Goal: Task Accomplishment & Management: Use online tool/utility

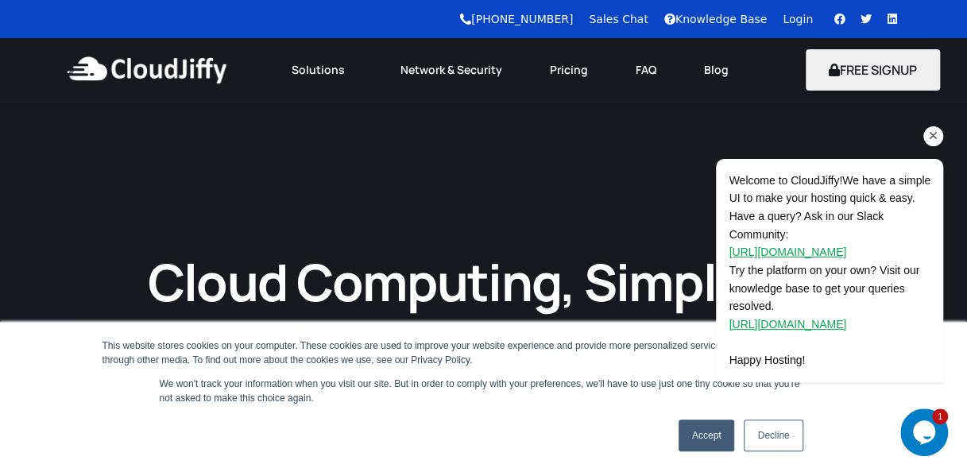
click at [909, 119] on div "Welcome to CloudJiffy!We have a simple UI to make your hosting quick & easy. Ha…" at bounding box center [808, 204] width 286 height 385
click at [799, 21] on div "Welcome to CloudJiffy!We have a simple UI to make your hosting quick & easy. Ha…" at bounding box center [808, 204] width 286 height 385
click at [765, 432] on link "Decline" at bounding box center [773, 436] width 59 height 32
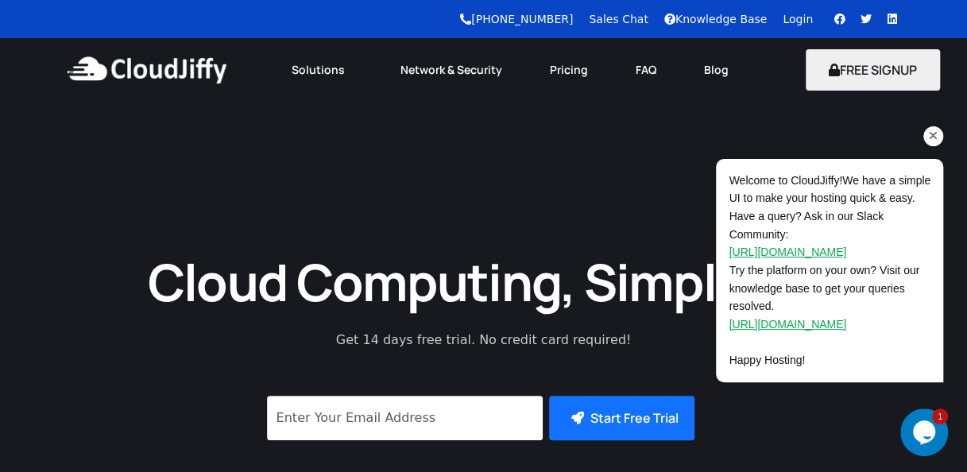
click at [798, 22] on div "Welcome to CloudJiffy!We have a simple UI to make your hosting quick & easy. Ha…" at bounding box center [808, 204] width 286 height 385
click at [805, 21] on div "Welcome to CloudJiffy!We have a simple UI to make your hosting quick & easy. Ha…" at bounding box center [808, 204] width 286 height 385
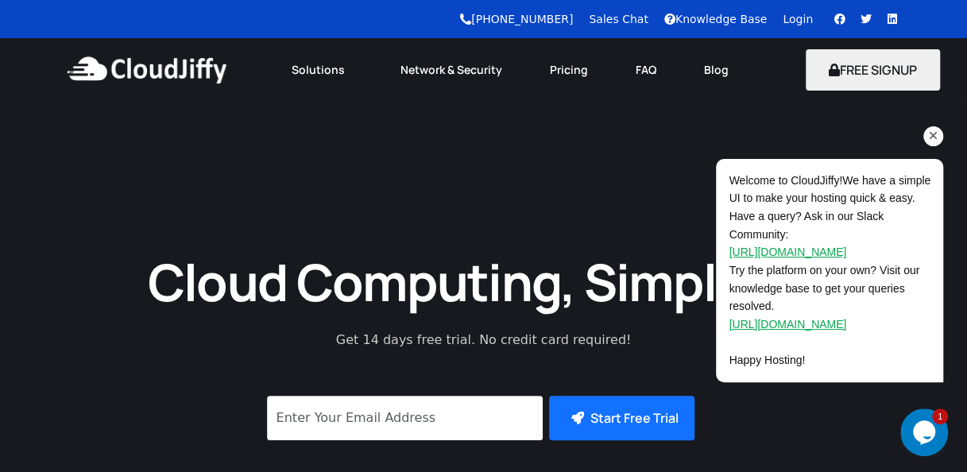
click at [805, 21] on div "Welcome to CloudJiffy!We have a simple UI to make your hosting quick & easy. Ha…" at bounding box center [808, 204] width 286 height 385
click at [799, 17] on div "Welcome to CloudJiffy!We have a simple UI to make your hosting quick & easy. Ha…" at bounding box center [808, 204] width 286 height 385
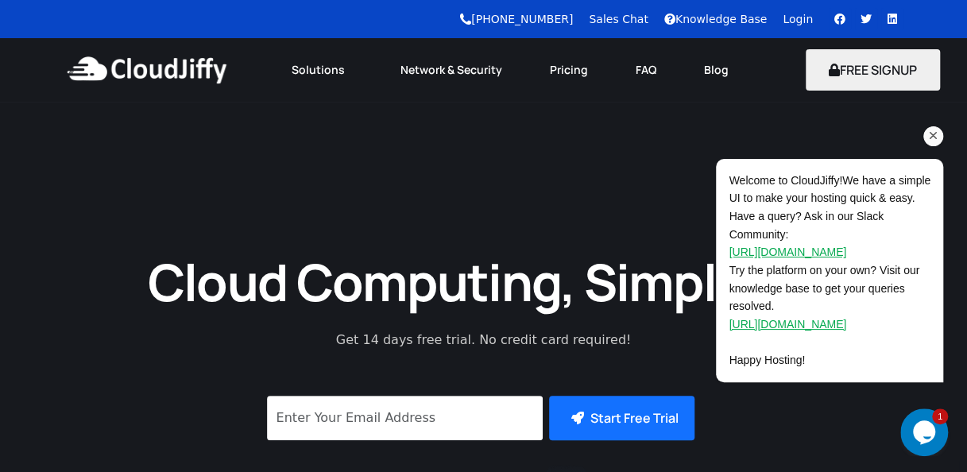
click at [799, 17] on div "Welcome to CloudJiffy!We have a simple UI to make your hosting quick & easy. Ha…" at bounding box center [808, 204] width 286 height 385
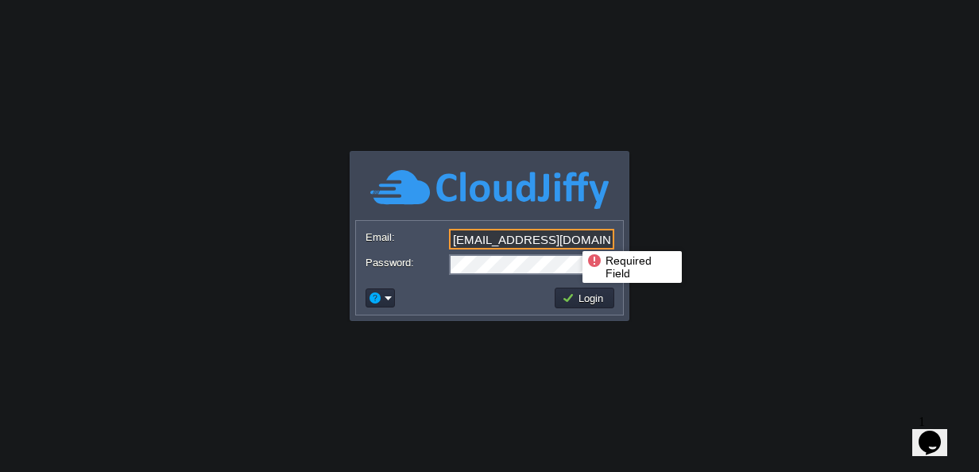
drag, startPoint x: 571, startPoint y: 237, endPoint x: 450, endPoint y: 237, distance: 120.8
click at [450, 237] on input "[EMAIL_ADDRESS][DOMAIN_NAME]" at bounding box center [531, 239] width 165 height 21
type input "[DOMAIN_NAME][EMAIL_ADDRESS][DOMAIN_NAME]"
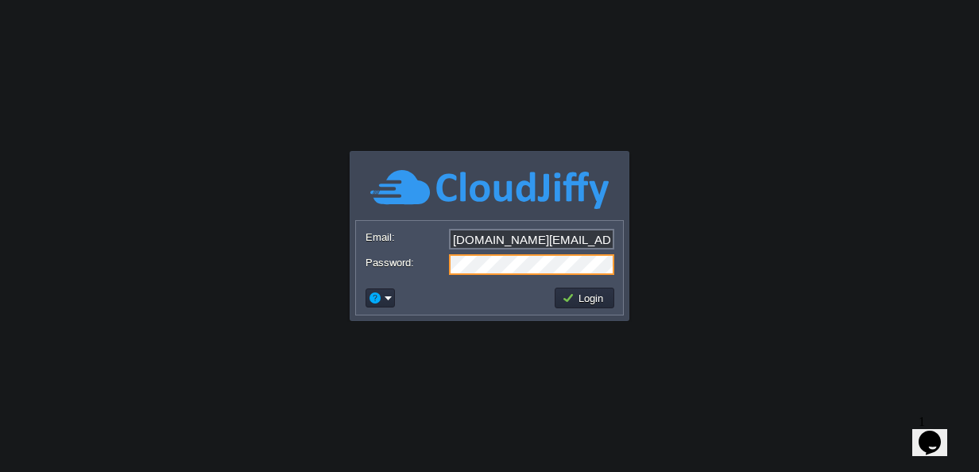
click at [428, 259] on div "Password:" at bounding box center [490, 264] width 248 height 21
click at [434, 327] on body "Application Platform v.8.10.2 Required Field Email: [DOMAIN_NAME][EMAIL_ADDRESS…" at bounding box center [489, 236] width 979 height 472
click at [592, 297] on button "Login" at bounding box center [585, 298] width 46 height 14
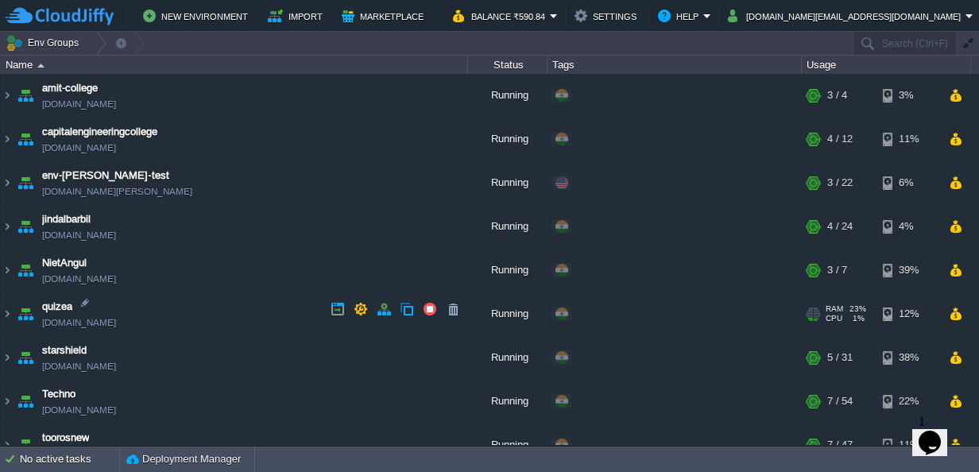
scroll to position [63, 0]
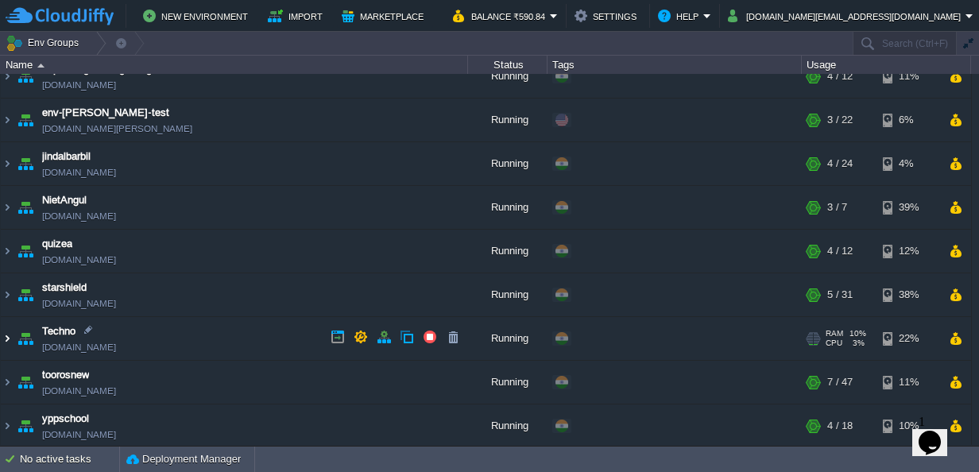
click at [7, 336] on img at bounding box center [7, 338] width 13 height 43
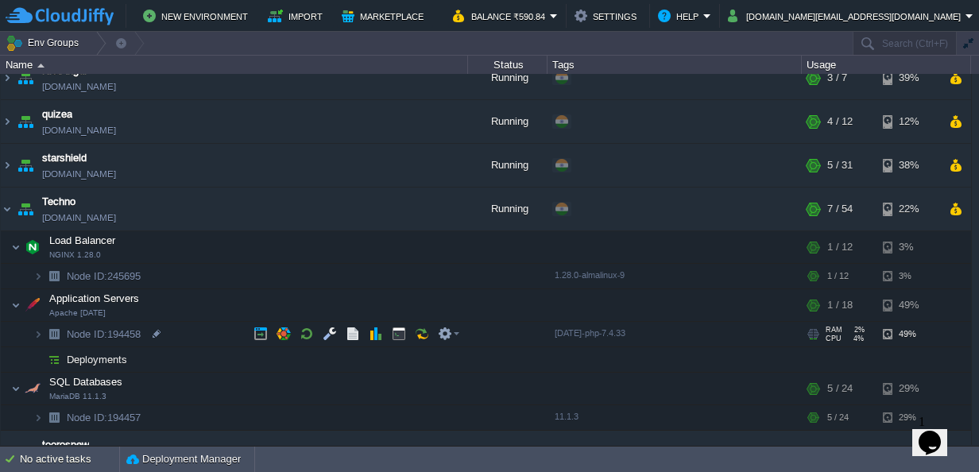
scroll to position [199, 0]
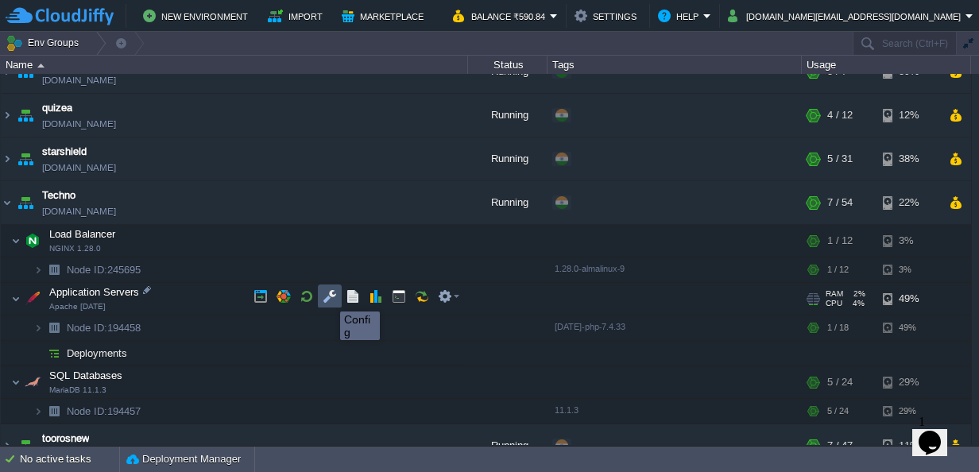
click at [328, 297] on button "button" at bounding box center [330, 296] width 14 height 14
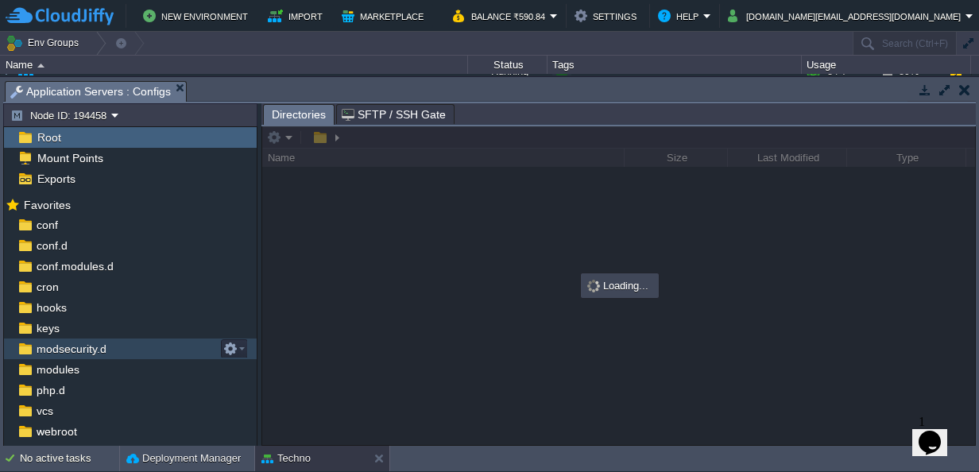
scroll to position [33, 0]
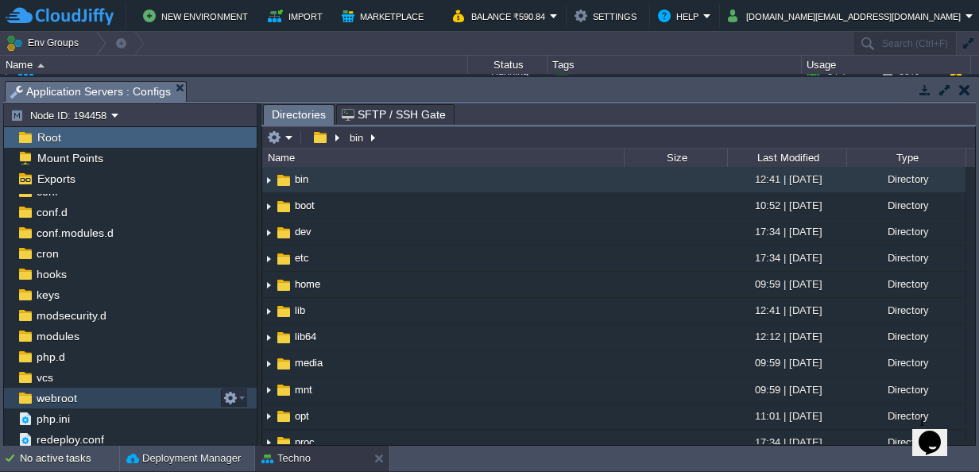
click at [52, 400] on span "webroot" at bounding box center [56, 398] width 46 height 14
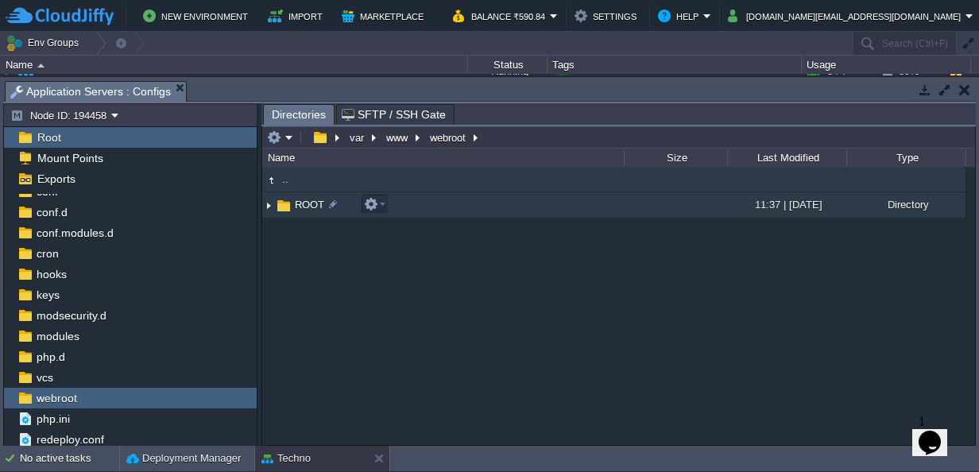
click at [268, 205] on img at bounding box center [268, 205] width 13 height 25
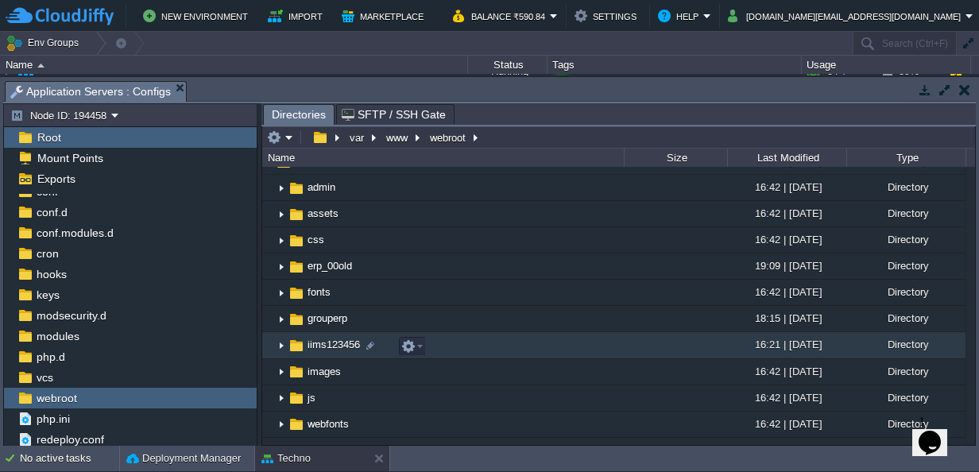
scroll to position [45, 0]
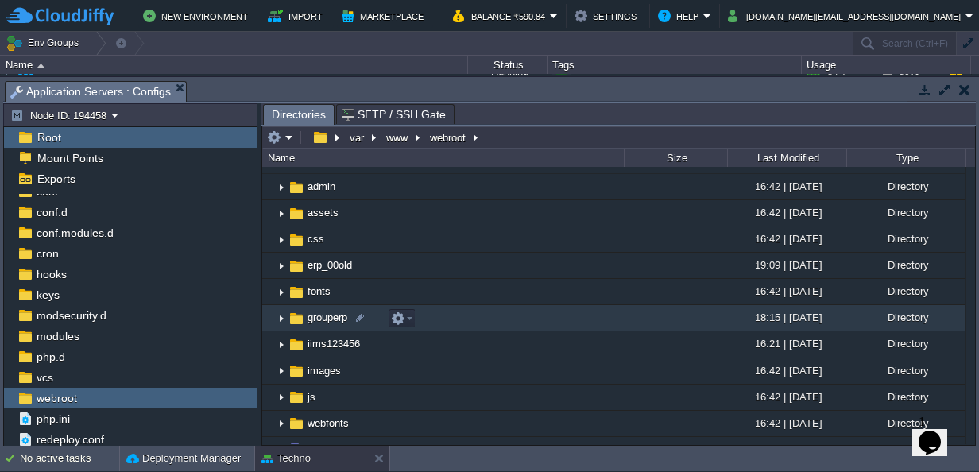
click at [277, 320] on img at bounding box center [281, 318] width 13 height 25
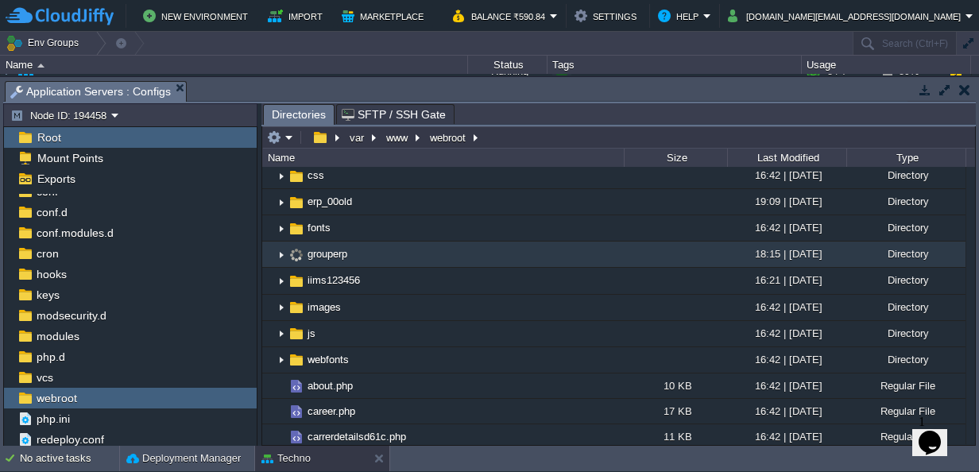
scroll to position [110, 0]
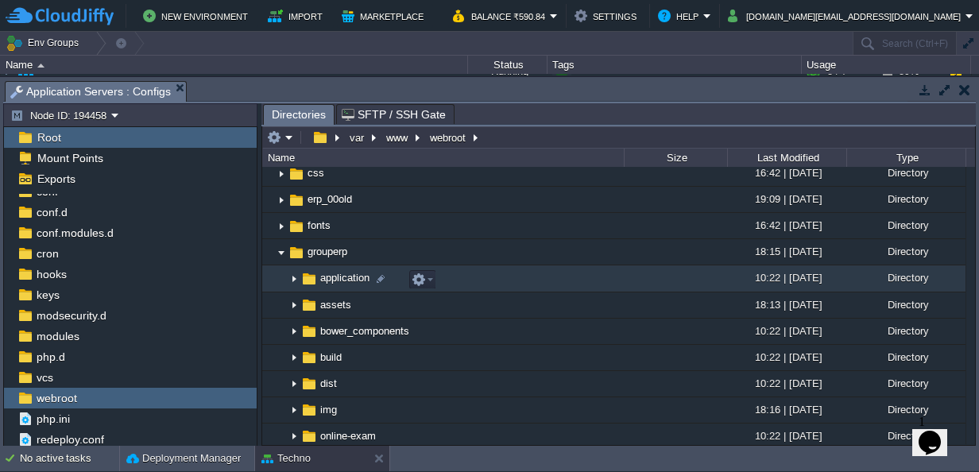
click at [294, 282] on img at bounding box center [294, 279] width 13 height 25
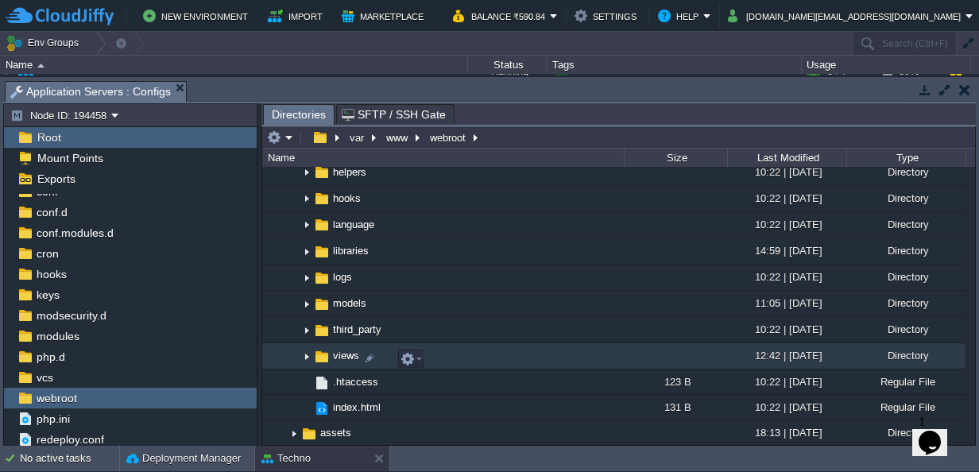
scroll to position [351, 0]
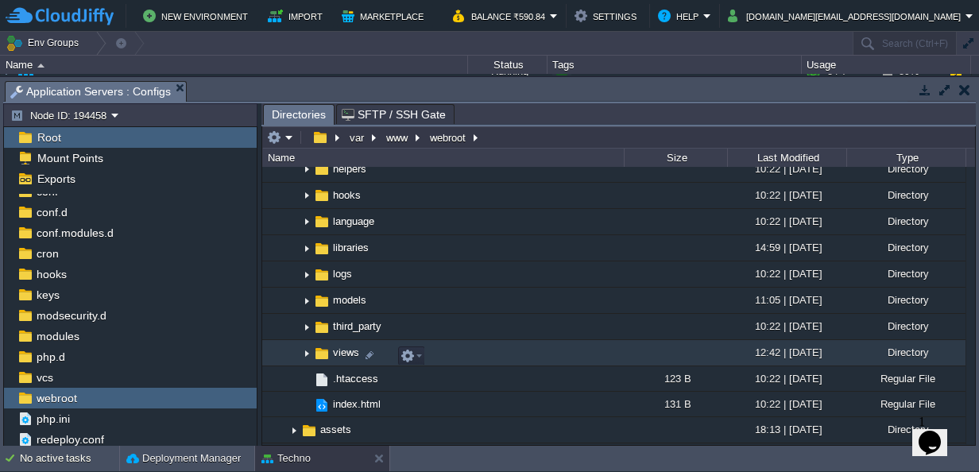
click at [308, 356] on img at bounding box center [306, 353] width 13 height 25
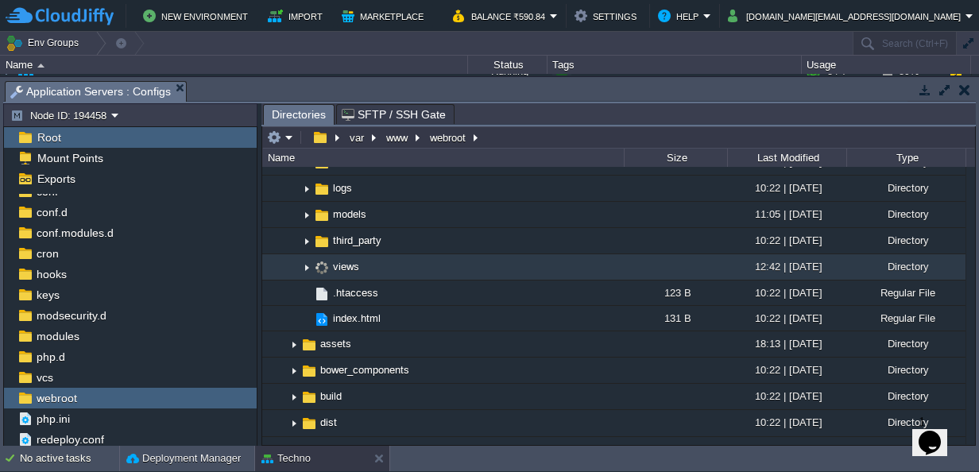
scroll to position [440, 0]
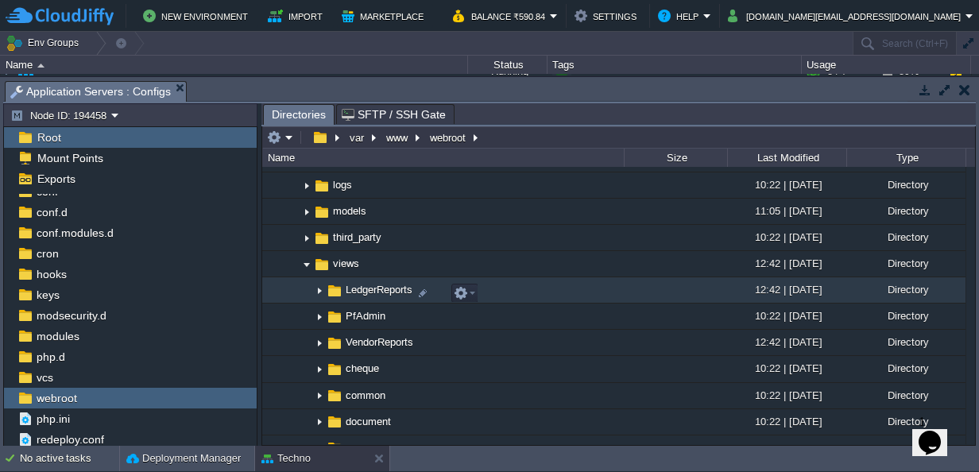
click at [321, 299] on img at bounding box center [319, 290] width 13 height 25
click at [471, 291] on em at bounding box center [464, 293] width 21 height 14
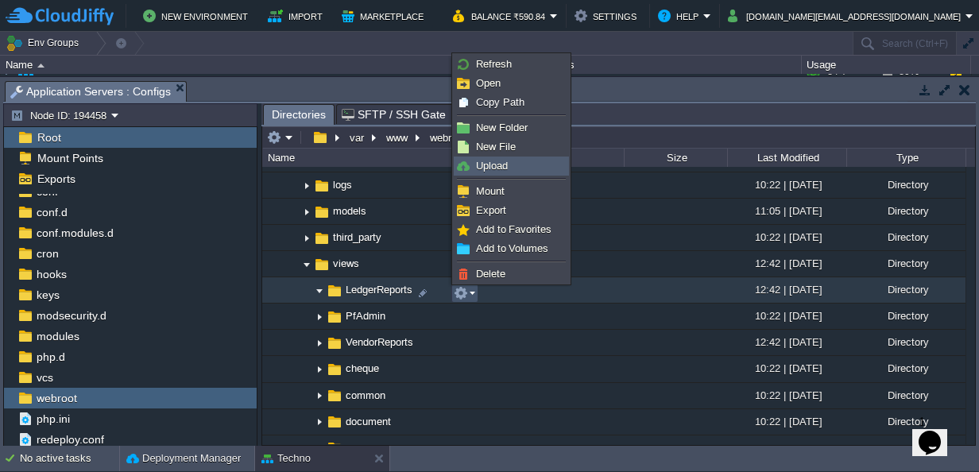
click at [498, 163] on span "Upload" at bounding box center [492, 166] width 32 height 12
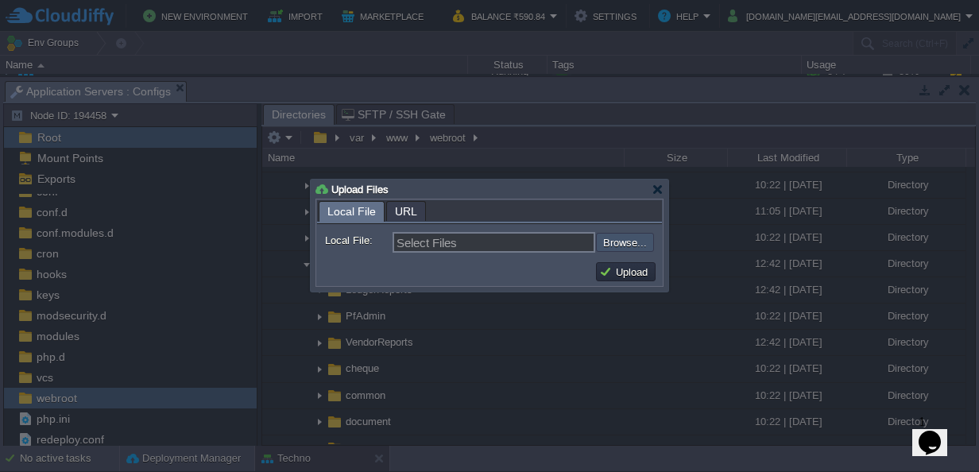
click at [607, 239] on input "file" at bounding box center [553, 242] width 201 height 18
type input "C:\fakepath\all_invoices.php"
type input "all_invoices.php, attendance.php, gst.php, month_details.php, monthlyOutstandin…"
click at [618, 271] on button "Upload" at bounding box center [625, 272] width 53 height 14
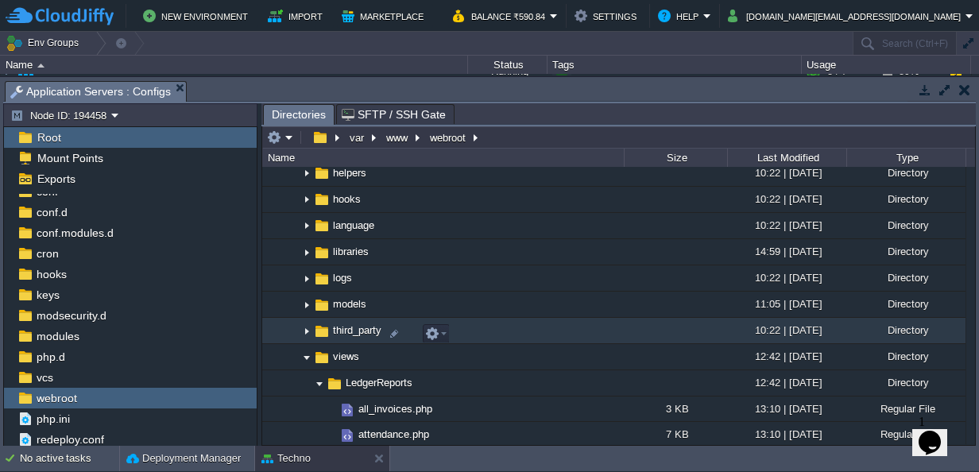
scroll to position [343, 0]
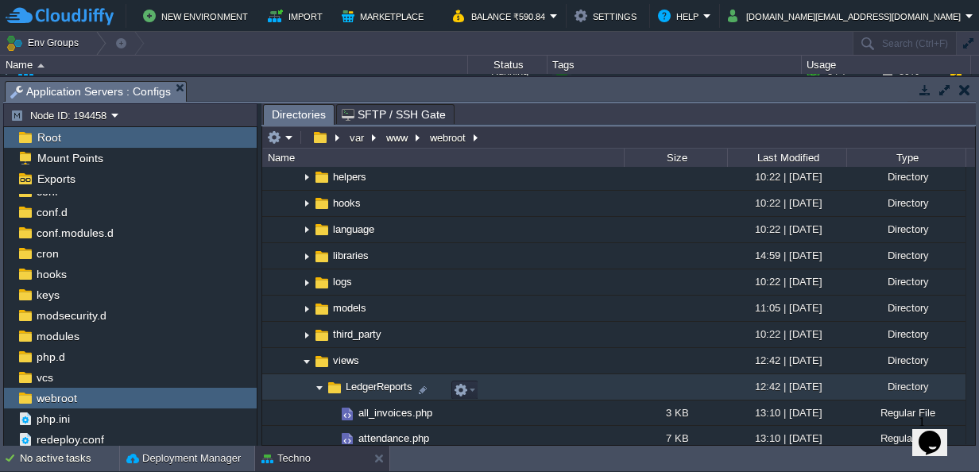
click at [322, 388] on img at bounding box center [319, 387] width 13 height 25
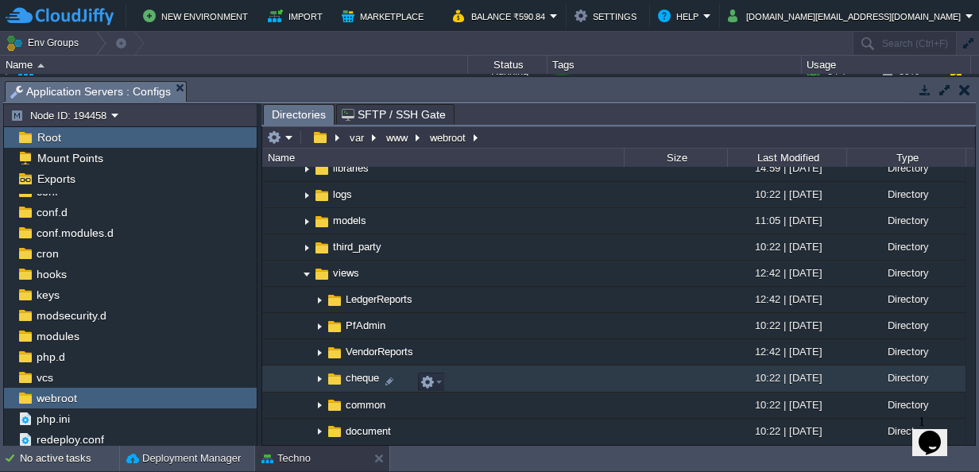
scroll to position [453, 0]
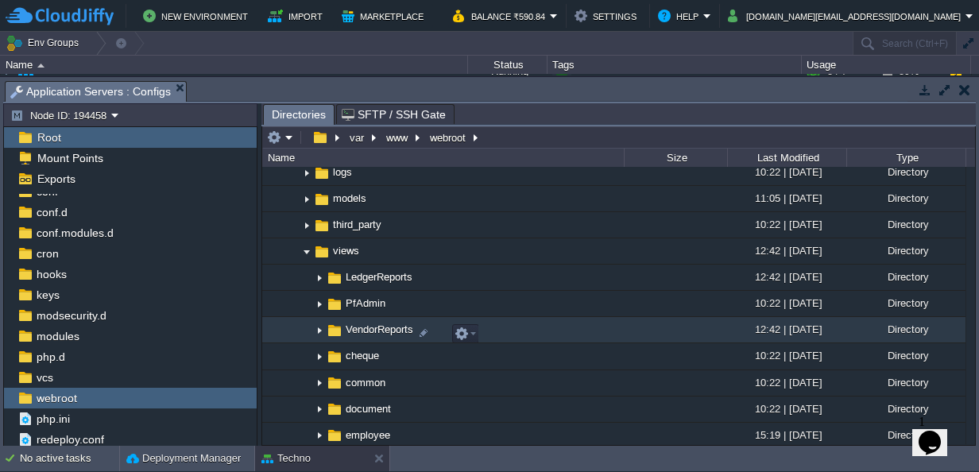
click at [320, 335] on img at bounding box center [319, 330] width 13 height 25
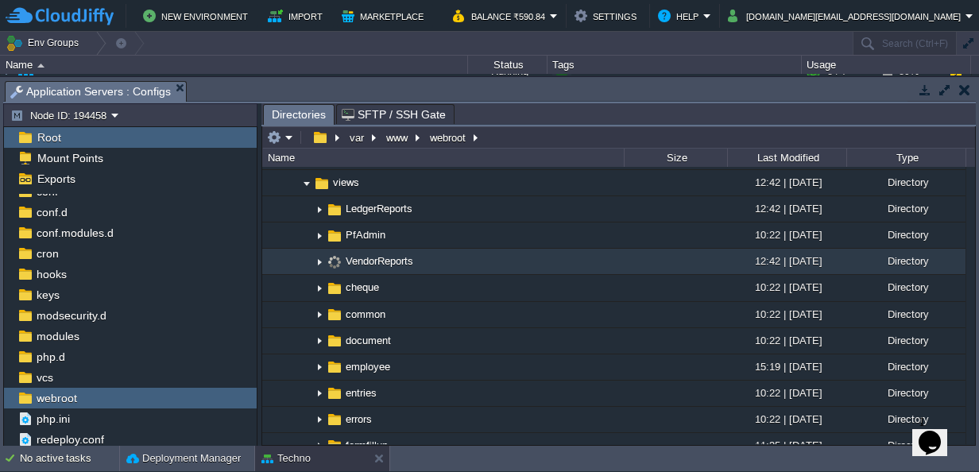
scroll to position [529, 0]
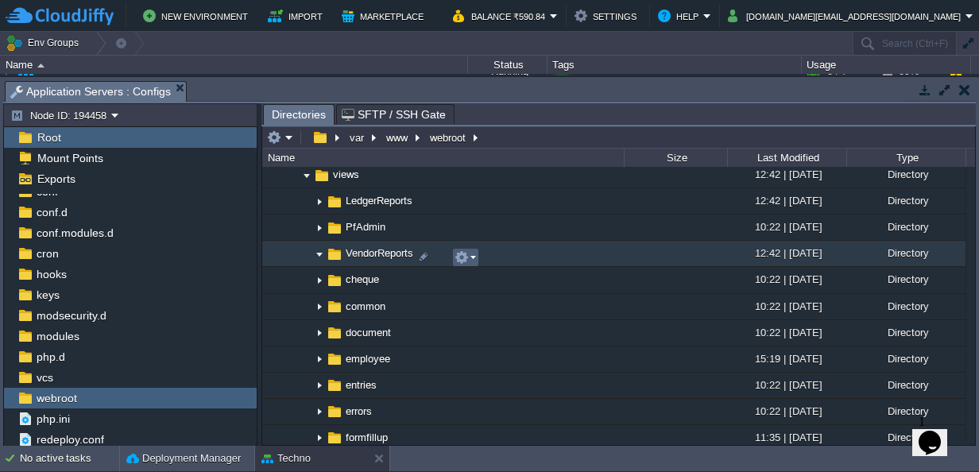
click at [471, 258] on em at bounding box center [465, 257] width 21 height 14
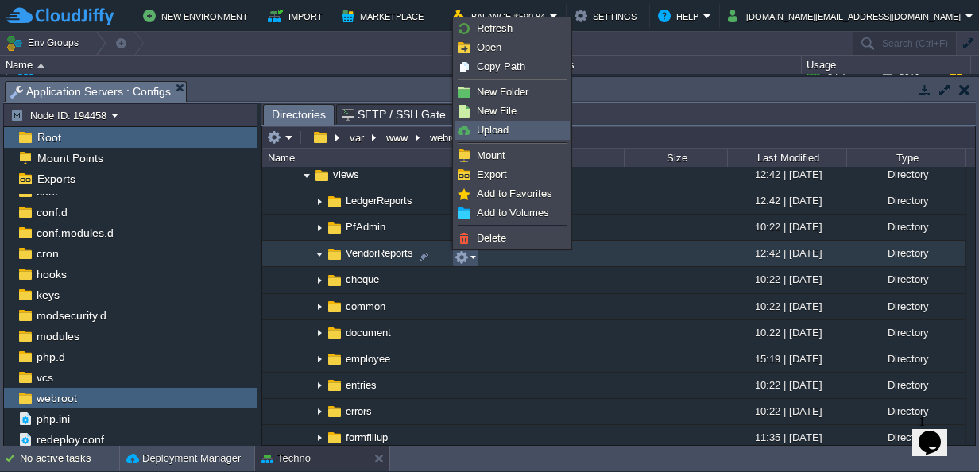
click at [501, 127] on span "Upload" at bounding box center [493, 130] width 32 height 12
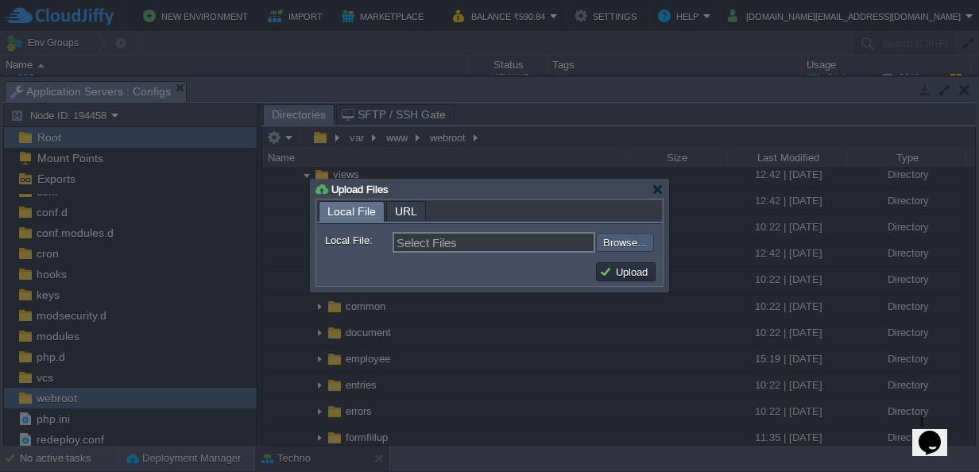
click at [611, 246] on input "file" at bounding box center [553, 242] width 201 height 18
type input "C:\fakepath\Bank_Details.php"
type input "Bank_Details.php, Basic_Details.php, month_details.php, Payment_History.php, Pu…"
click at [617, 272] on button "Upload" at bounding box center [625, 272] width 53 height 14
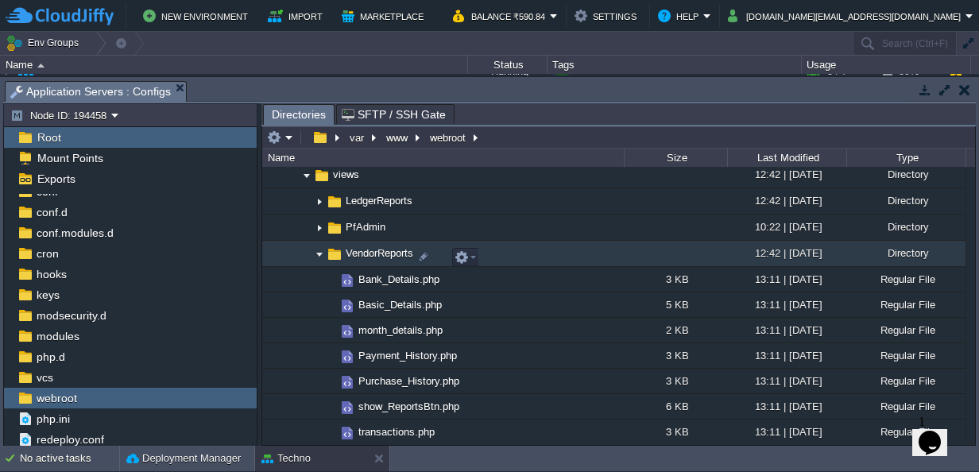
click at [320, 257] on img at bounding box center [319, 254] width 13 height 25
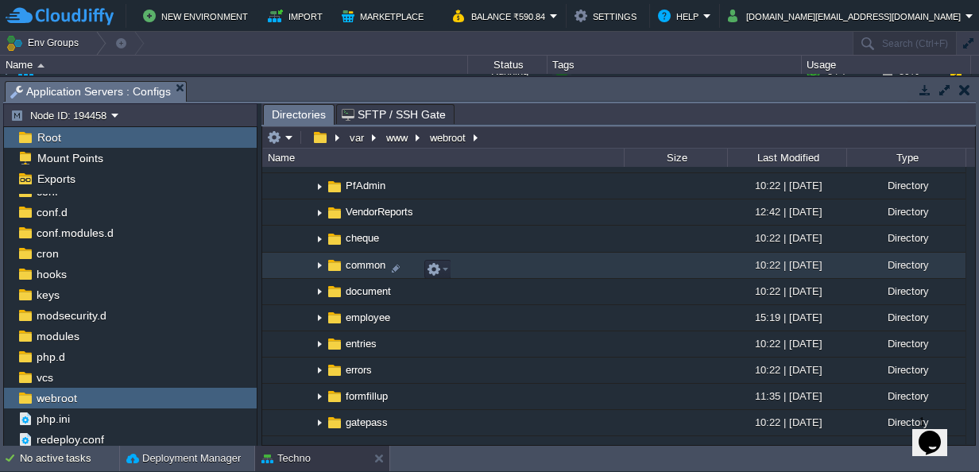
scroll to position [579, 0]
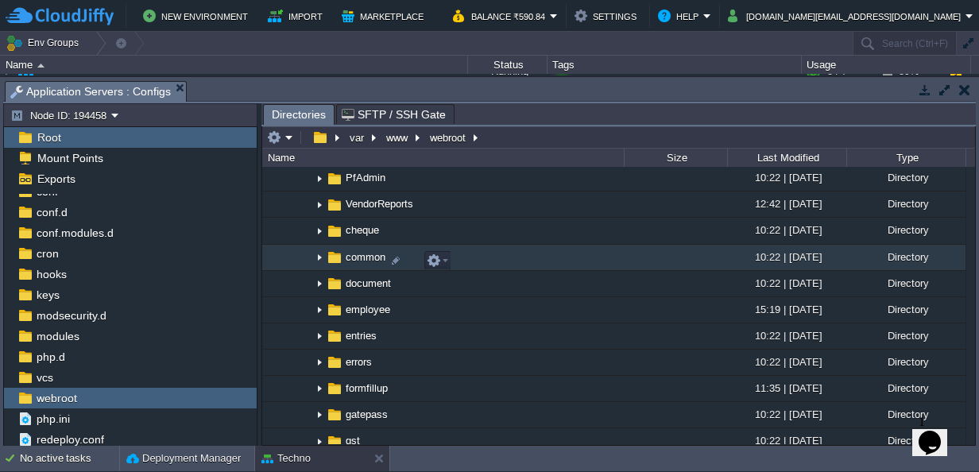
click at [319, 265] on img at bounding box center [319, 258] width 13 height 25
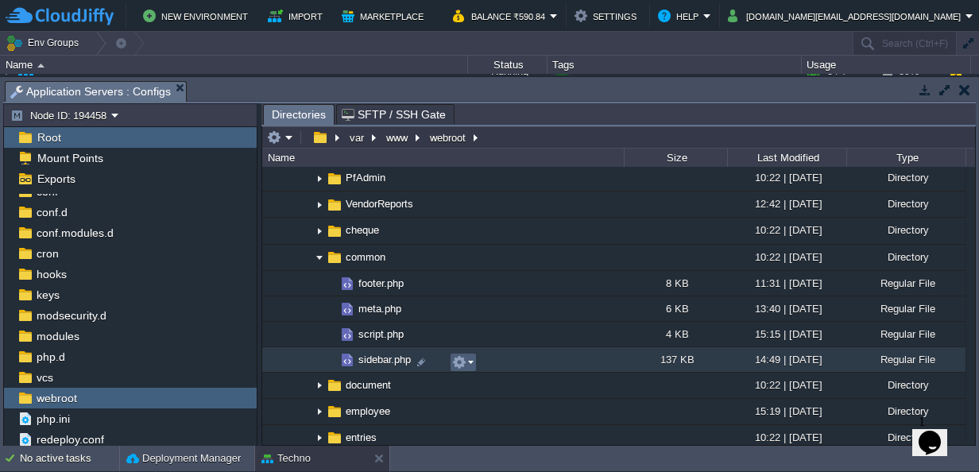
click at [470, 358] on em at bounding box center [462, 362] width 21 height 14
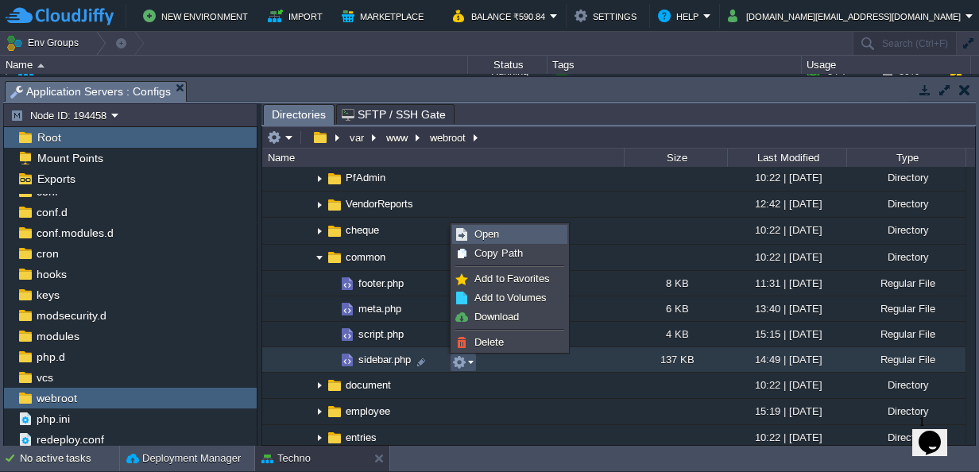
click at [486, 235] on span "Open" at bounding box center [487, 234] width 25 height 12
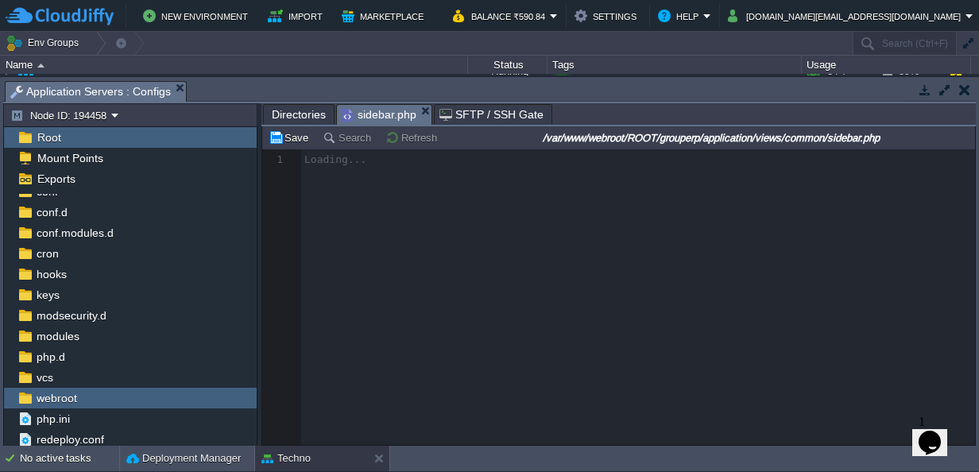
scroll to position [5, 0]
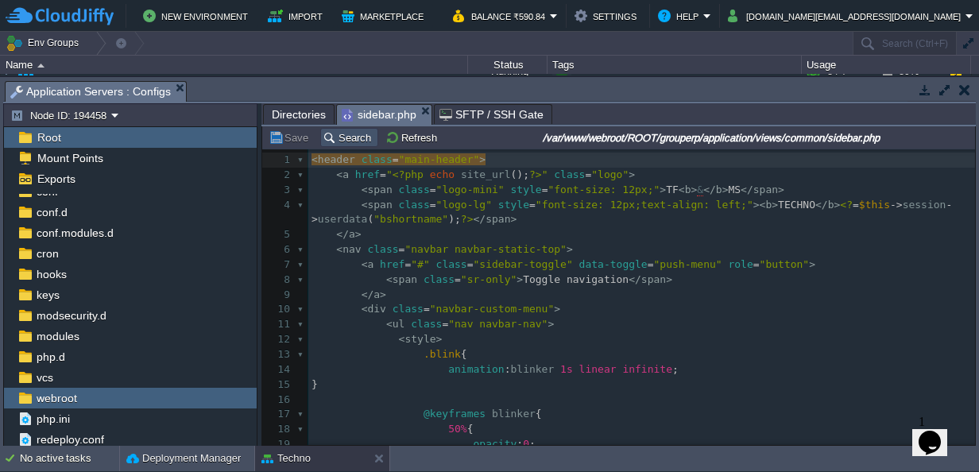
click at [352, 138] on button "Search" at bounding box center [349, 137] width 53 height 14
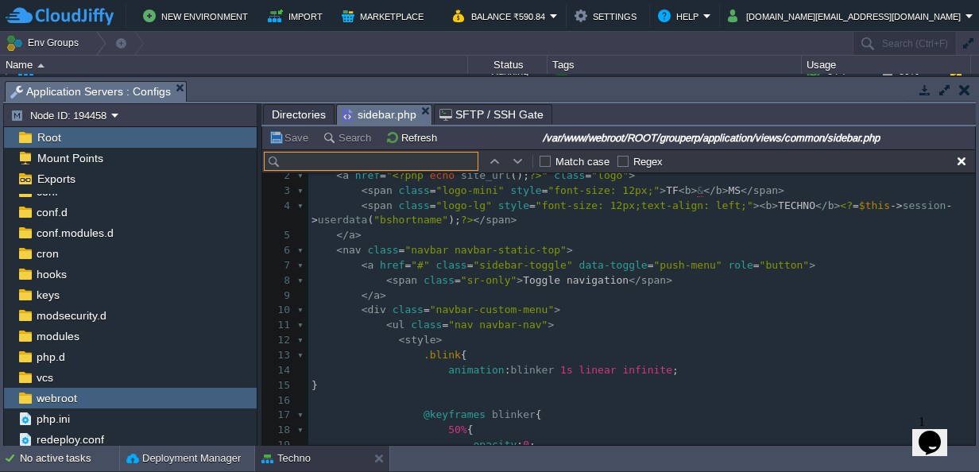
click at [389, 160] on input "text" at bounding box center [371, 161] width 215 height 19
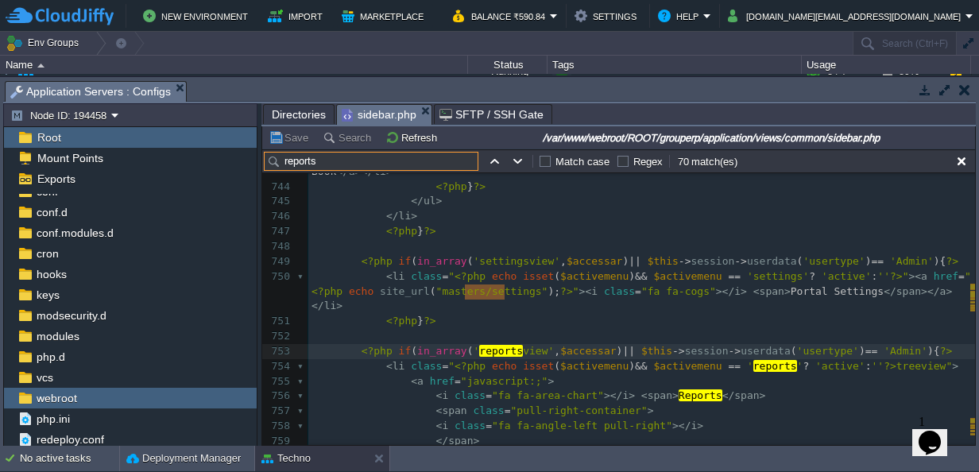
scroll to position [0, 0]
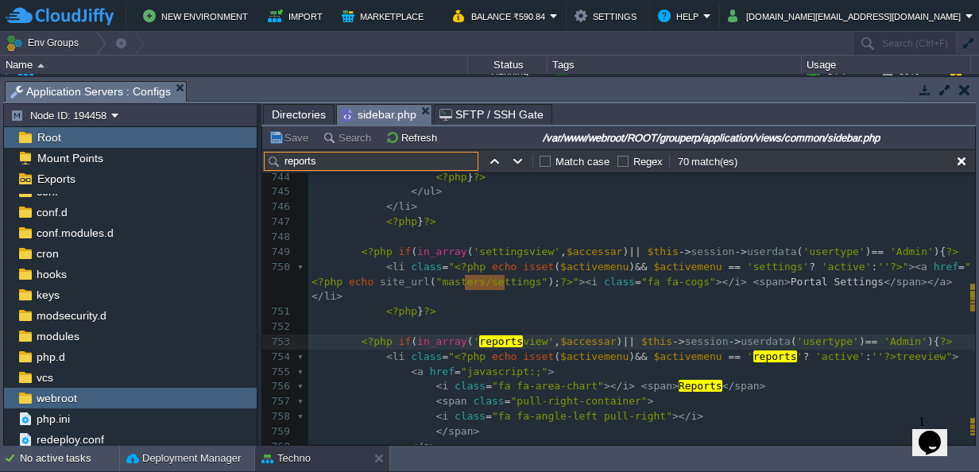
type input "reports"
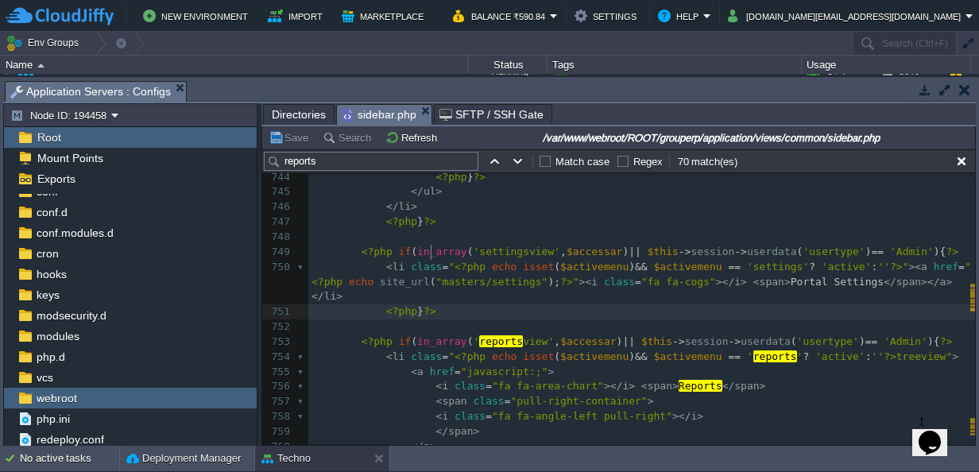
click at [436, 251] on div "x <li class=" <?php echo isset ( $activesubmenu ) && $activesubmenu == 'branchw…" at bounding box center [641, 275] width 667 height 1168
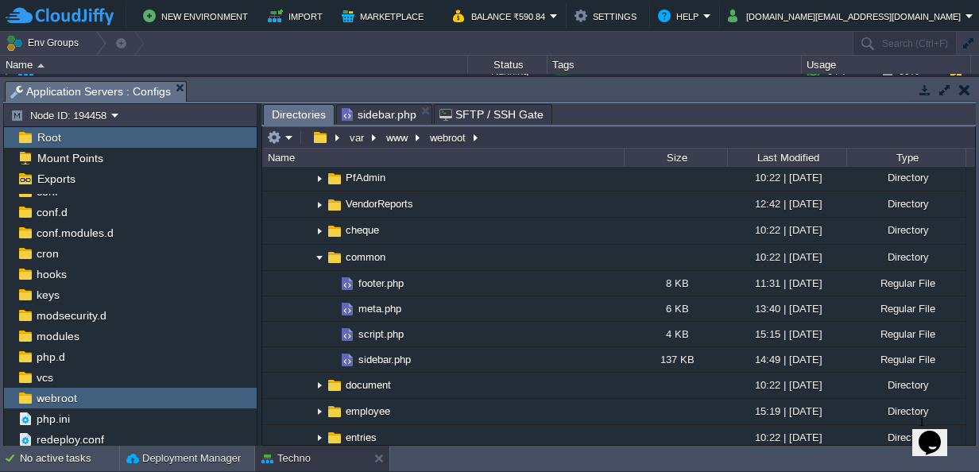
click at [302, 115] on span "Directories" at bounding box center [299, 115] width 54 height 20
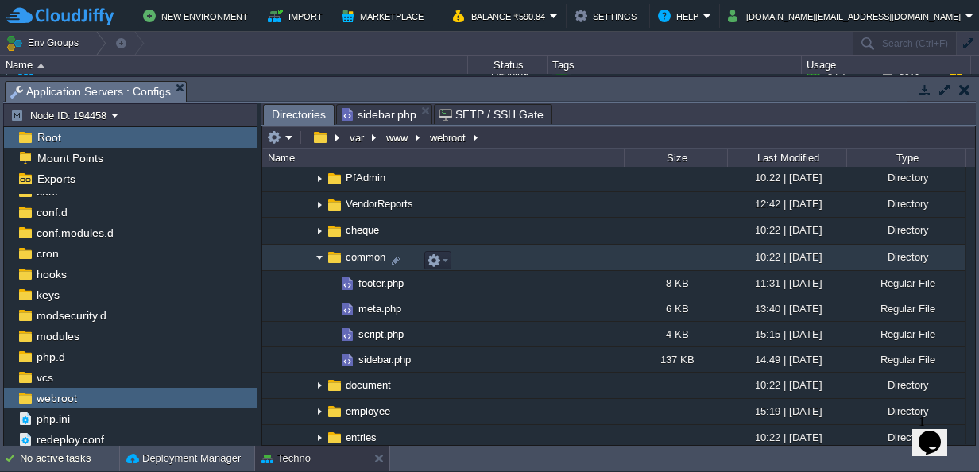
click at [320, 257] on img at bounding box center [319, 258] width 13 height 25
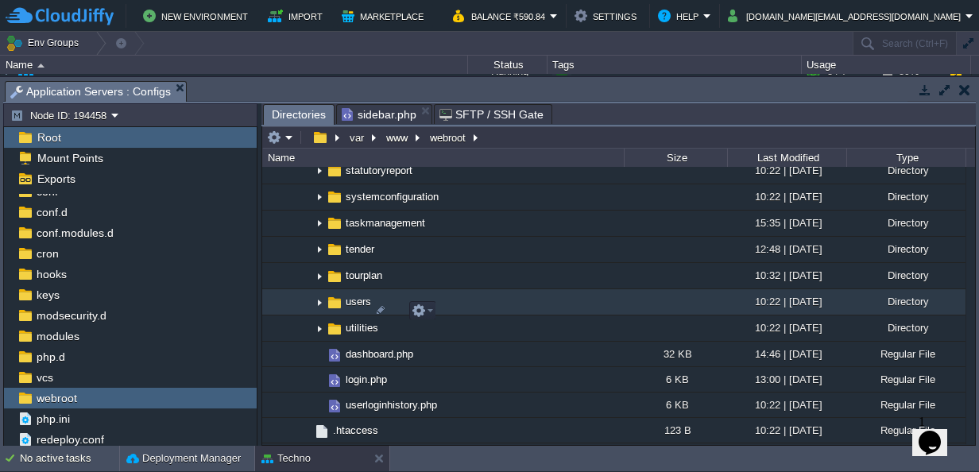
click at [320, 311] on img at bounding box center [319, 302] width 13 height 25
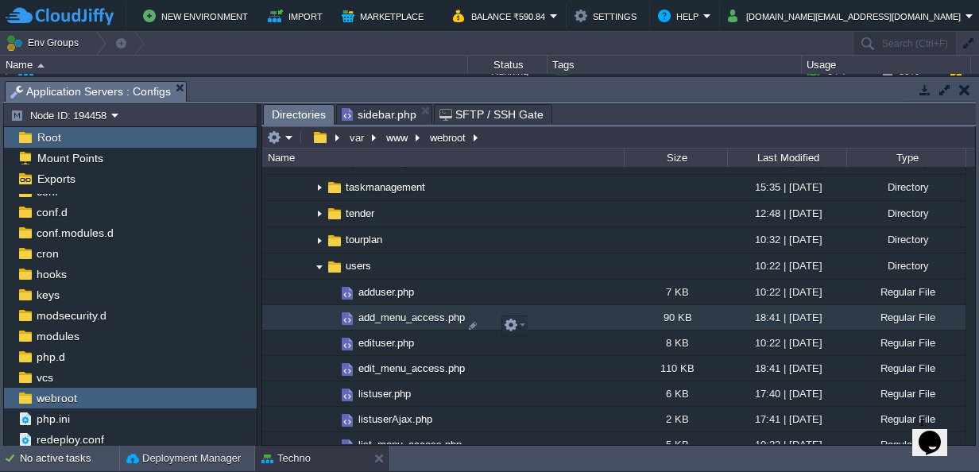
click at [528, 321] on td "add_menu_access.php" at bounding box center [443, 317] width 362 height 25
click at [518, 321] on em at bounding box center [514, 325] width 21 height 14
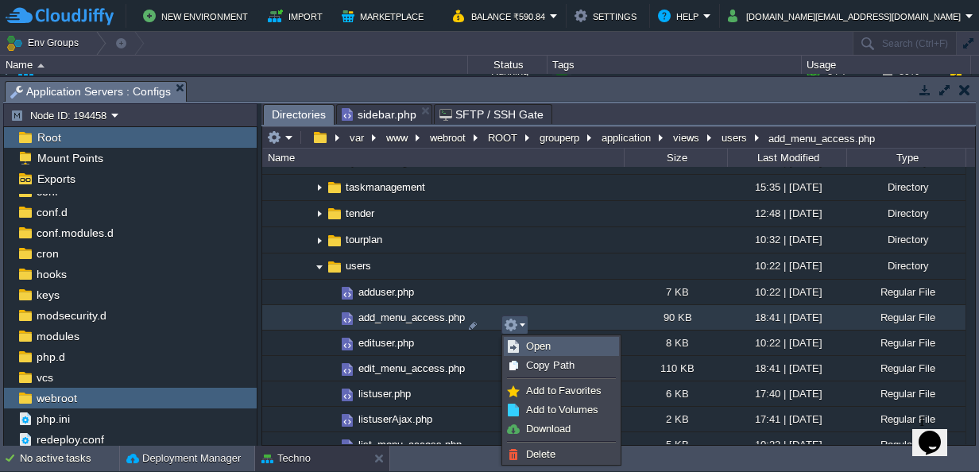
click at [534, 348] on span "Open" at bounding box center [538, 346] width 25 height 12
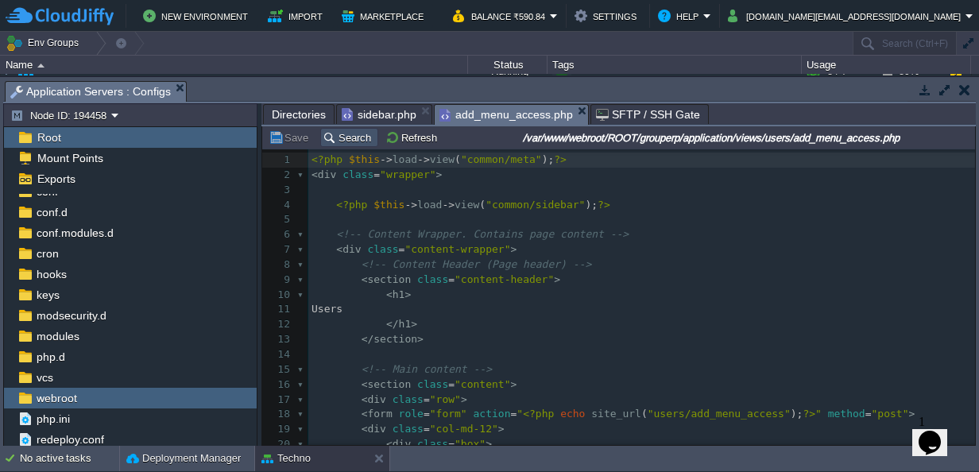
click at [347, 138] on button "Search" at bounding box center [349, 137] width 53 height 14
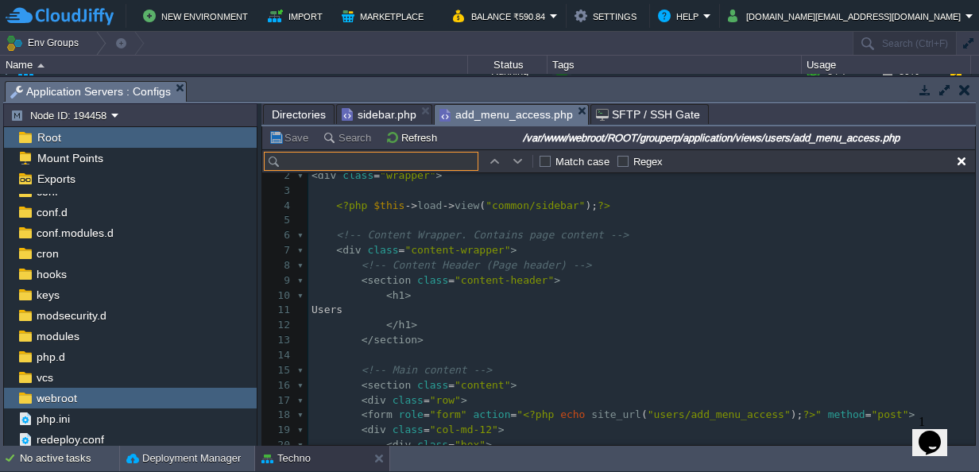
click at [362, 161] on input "text" at bounding box center [371, 161] width 215 height 19
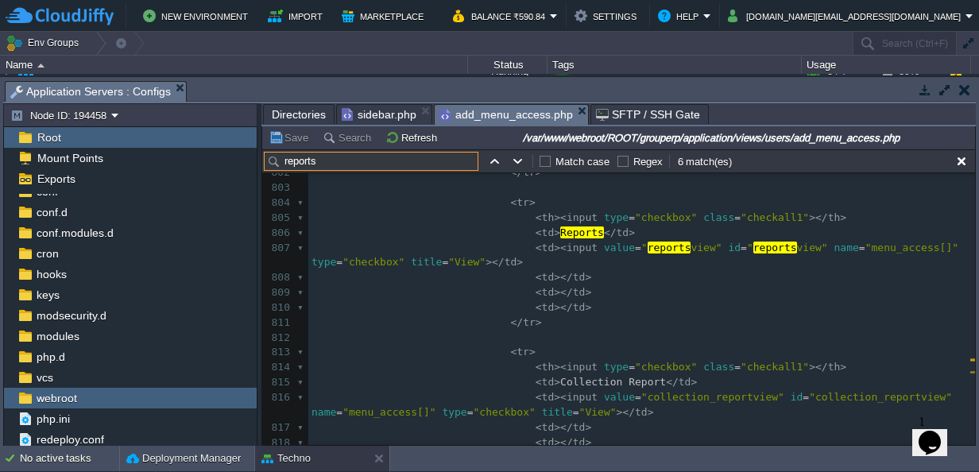
scroll to position [15587, 0]
type input "reports"
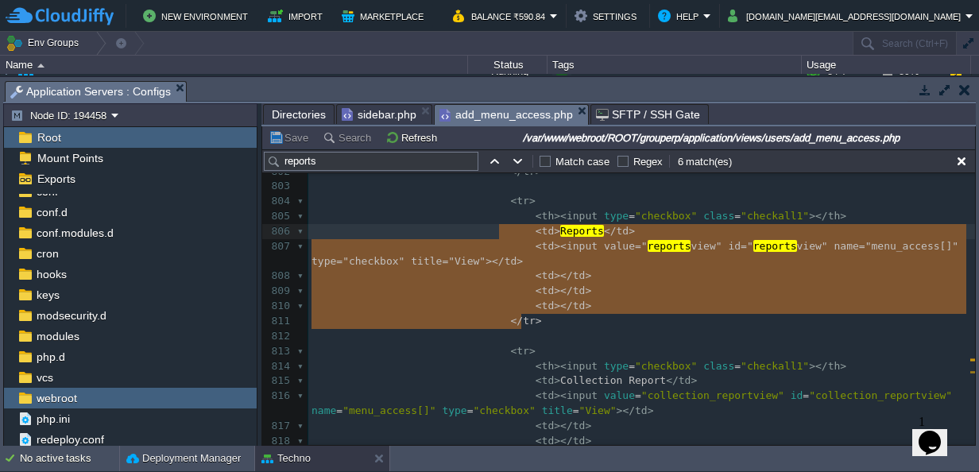
type textarea "<tr> <th><input type="checkbox" class="checkall1"></th> <td>Reports</td> <td><i…"
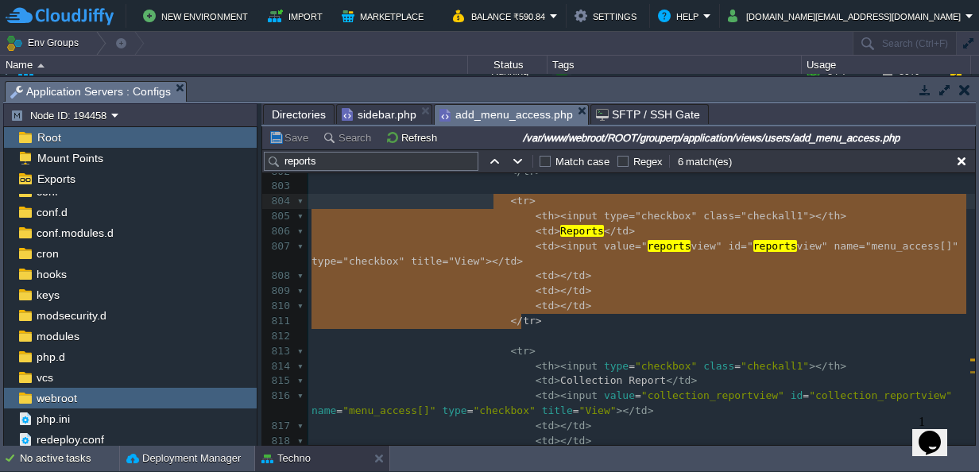
drag, startPoint x: 525, startPoint y: 320, endPoint x: 493, endPoint y: 200, distance: 124.2
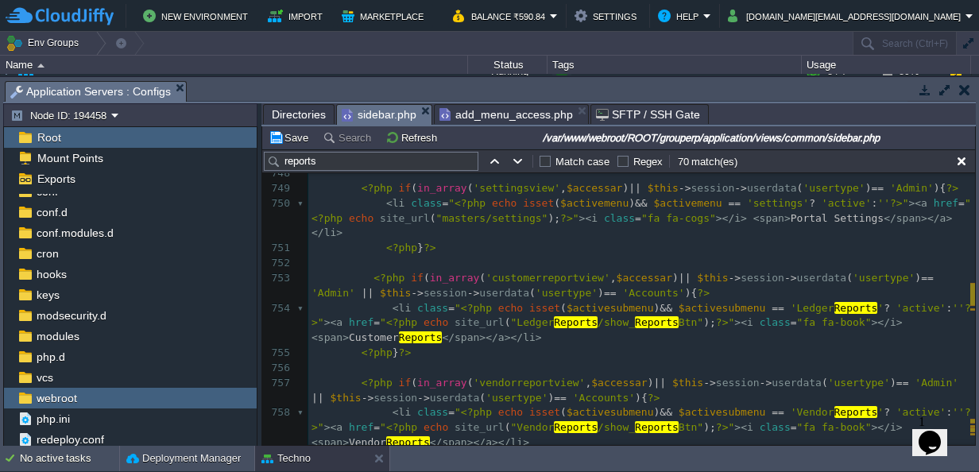
click at [374, 116] on span "sidebar.php" at bounding box center [379, 115] width 75 height 20
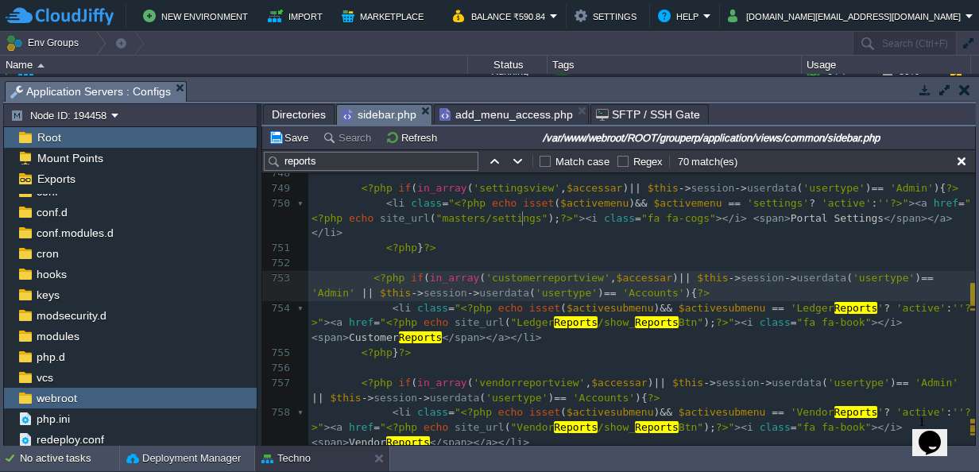
click at [520, 272] on span "'customerreportview'" at bounding box center [548, 278] width 125 height 12
type textarea "customerreportview"
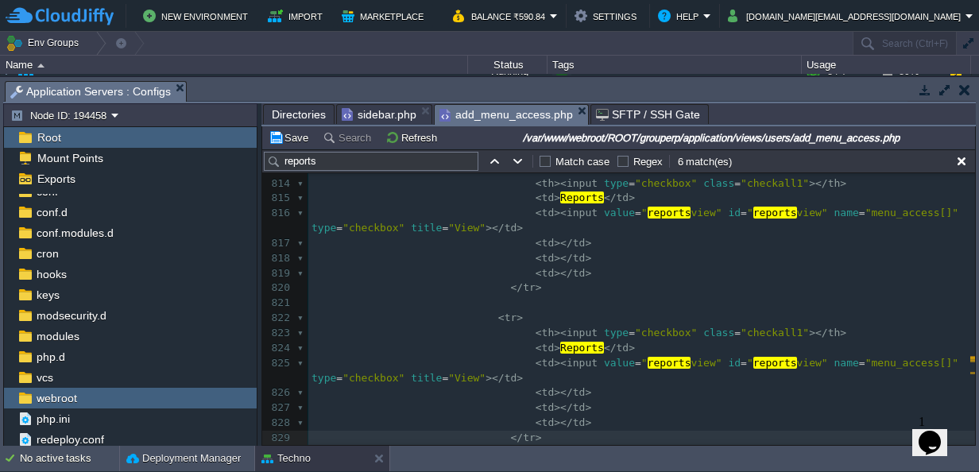
click at [513, 118] on span "add_menu_access.php" at bounding box center [507, 115] width 134 height 20
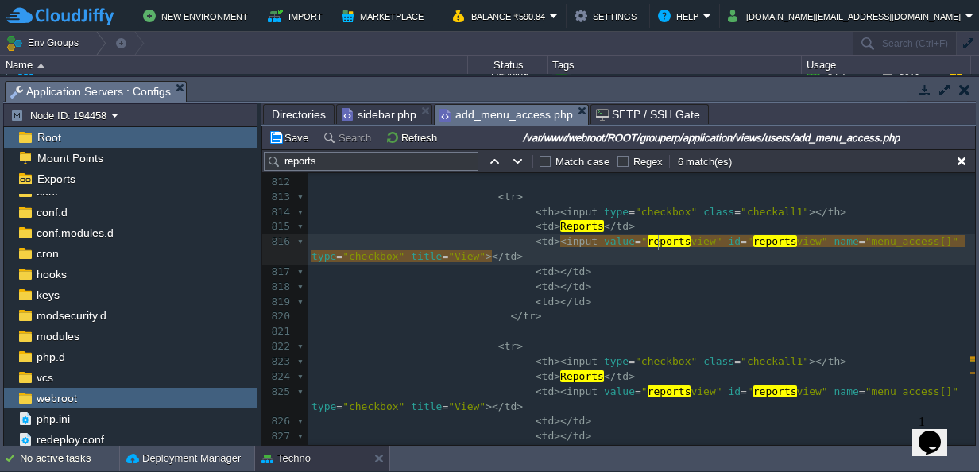
type textarea "reportsview"
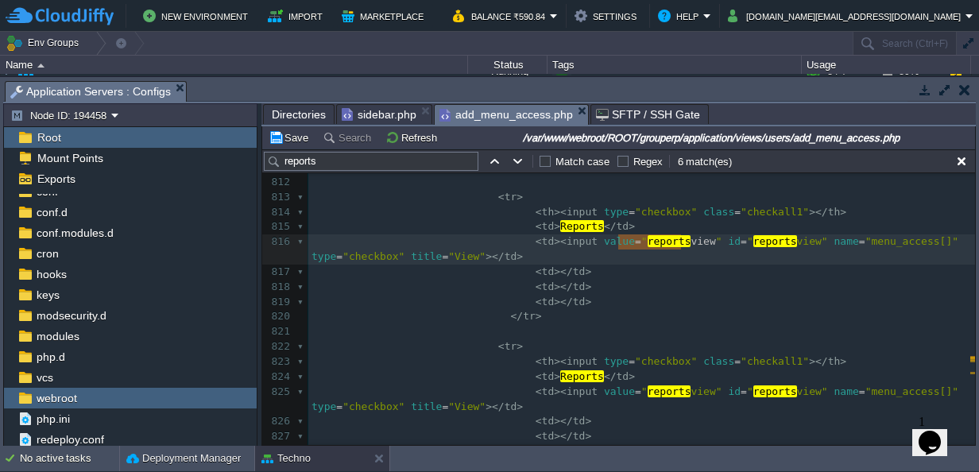
paste textarea
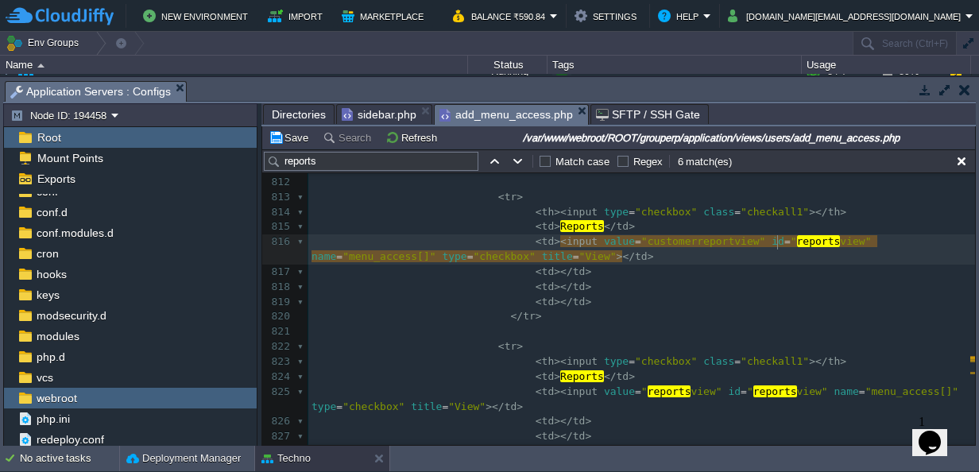
type textarea "reportsview"
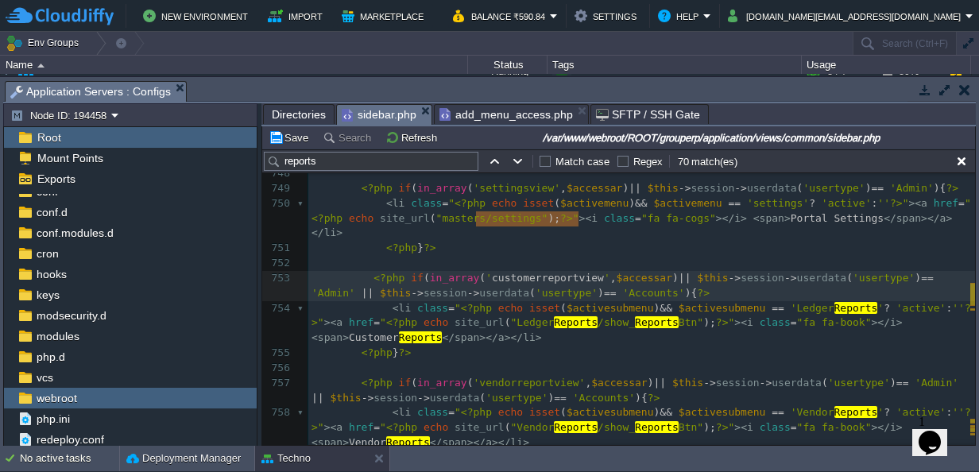
click at [371, 119] on span "sidebar.php" at bounding box center [379, 115] width 75 height 20
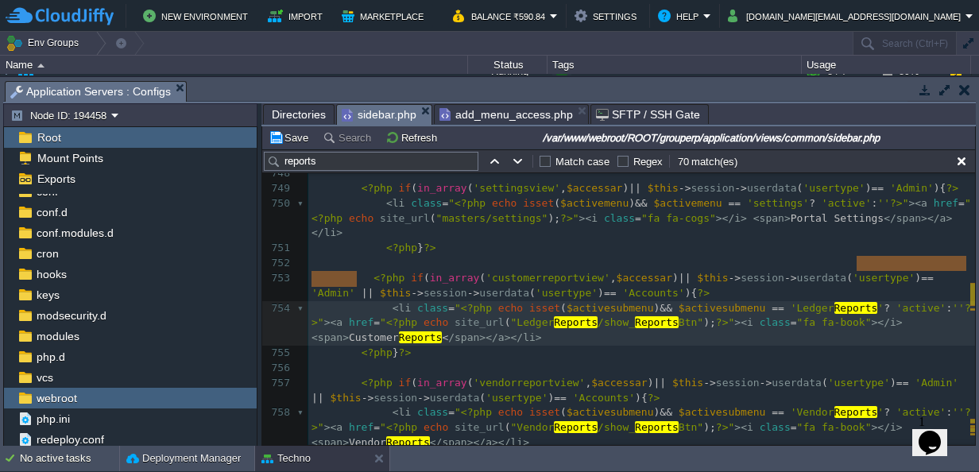
type textarea "Customer Reports"
drag, startPoint x: 854, startPoint y: 264, endPoint x: 351, endPoint y: 278, distance: 504.1
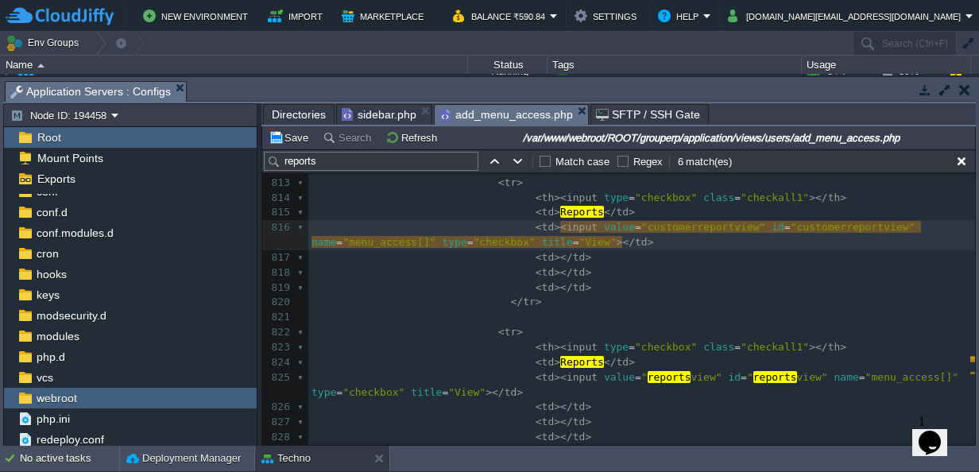
click at [459, 113] on span "add_menu_access.php" at bounding box center [507, 115] width 134 height 20
click at [568, 211] on div "xxxxxxxxxx < td >< input value = "stock reports iteview" id = "stock reports it…" at bounding box center [641, 280] width 667 height 899
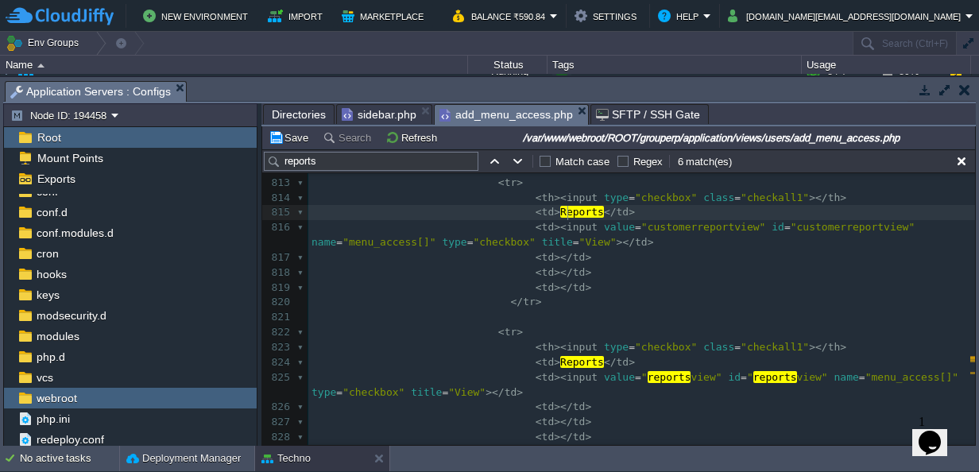
type textarea "Reports"
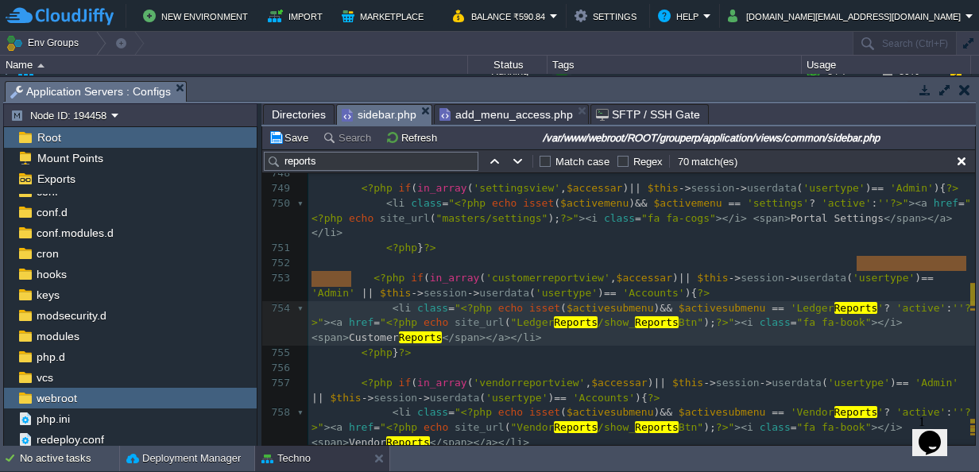
click at [354, 114] on span "sidebar.php" at bounding box center [379, 115] width 75 height 20
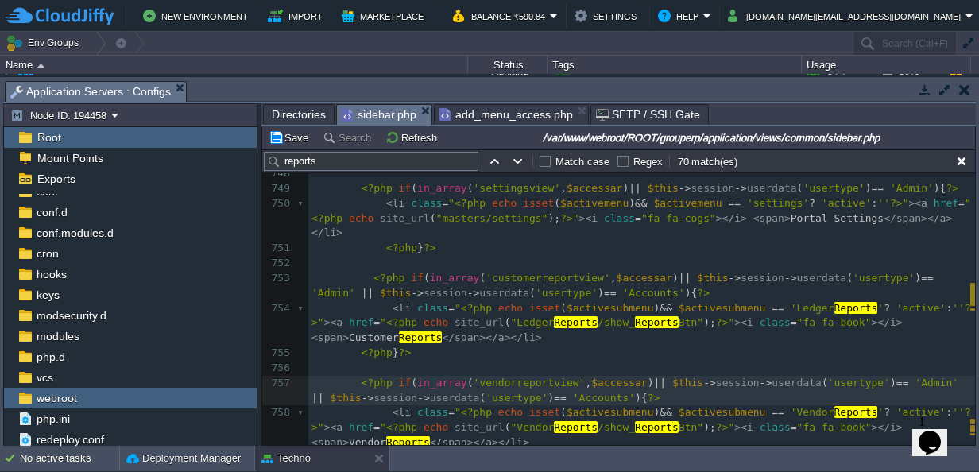
click at [506, 323] on div "xxxxxxxxxx <li class=" <?php echo isset ( $activesubmenu ) && $activesubmenu ==…" at bounding box center [641, 316] width 667 height 1378
type textarea "vendorreportview"
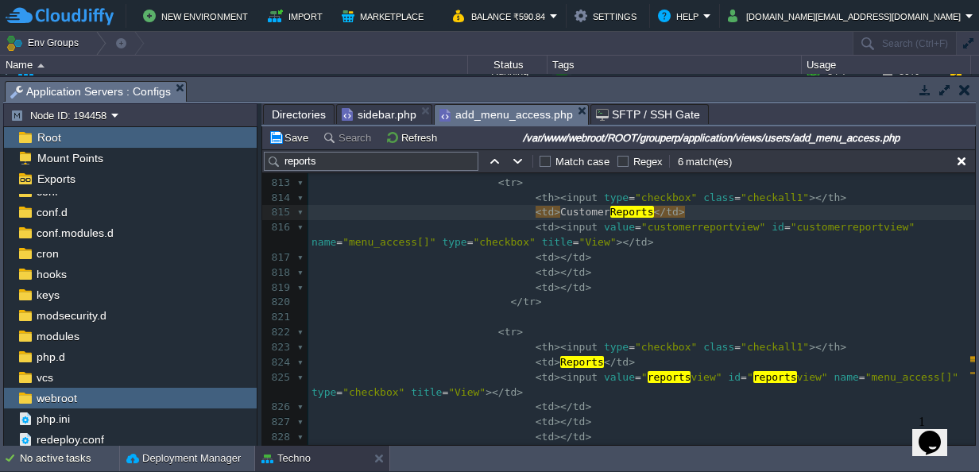
click at [513, 114] on span "add_menu_access.php" at bounding box center [507, 115] width 134 height 20
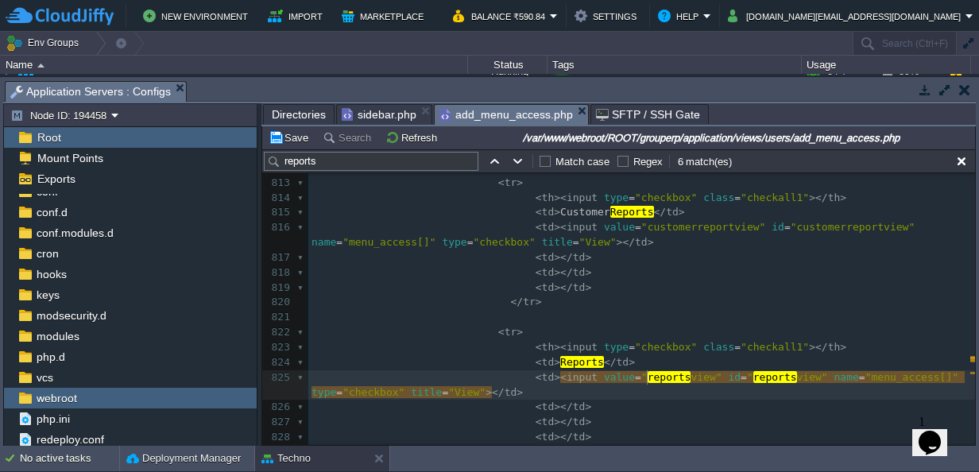
type textarea "reportsview"
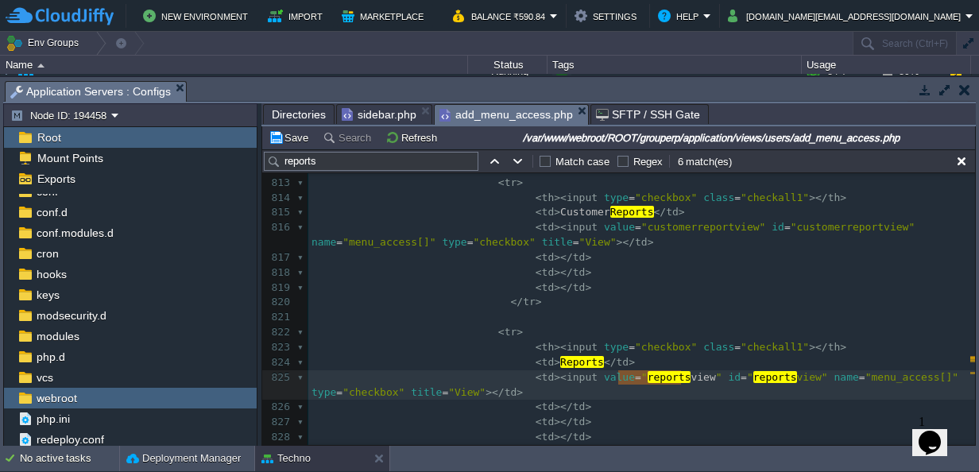
paste textarea
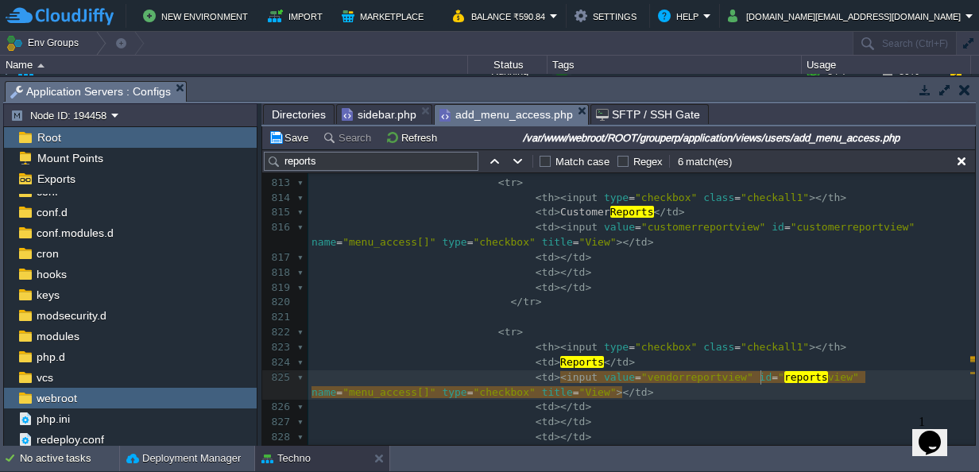
type textarea "reportsview"
click at [367, 111] on span "sidebar.php" at bounding box center [379, 114] width 75 height 19
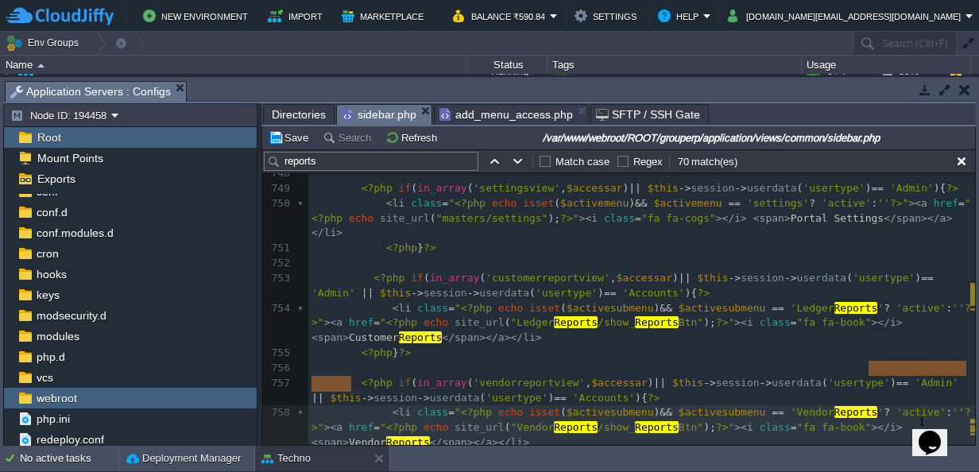
type textarea "Vendor Reports"
drag, startPoint x: 353, startPoint y: 380, endPoint x: 865, endPoint y: 364, distance: 512.1
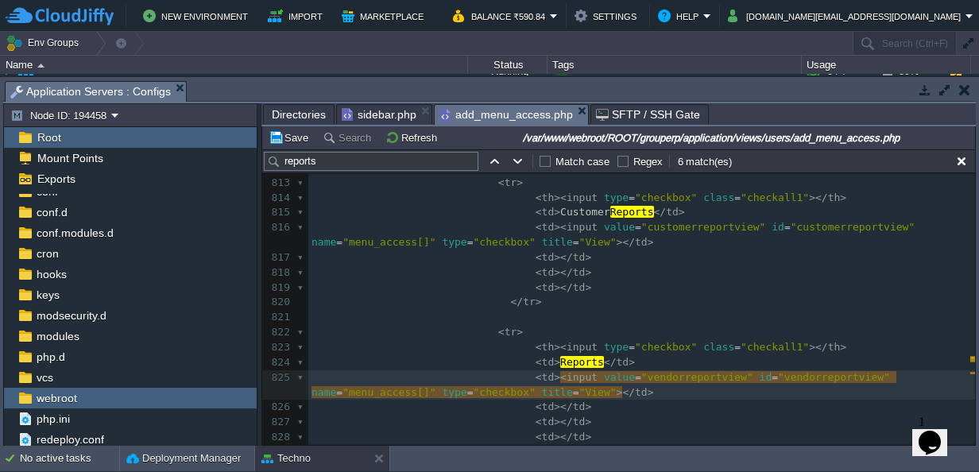
click at [500, 118] on span "add_menu_access.php" at bounding box center [507, 115] width 134 height 20
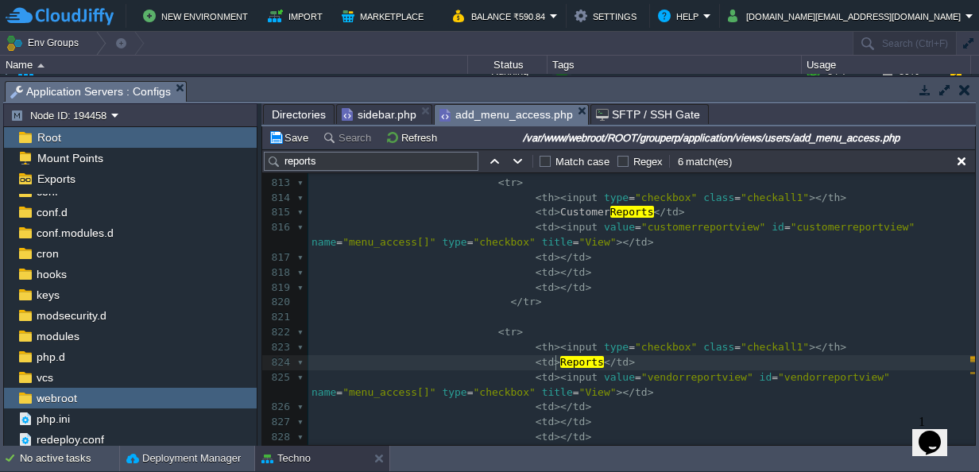
click at [556, 365] on div "xxxxxxxxxx < td >< input value = "stock reports iteview" id = "stock reports it…" at bounding box center [641, 280] width 667 height 899
type textarea "Reports"
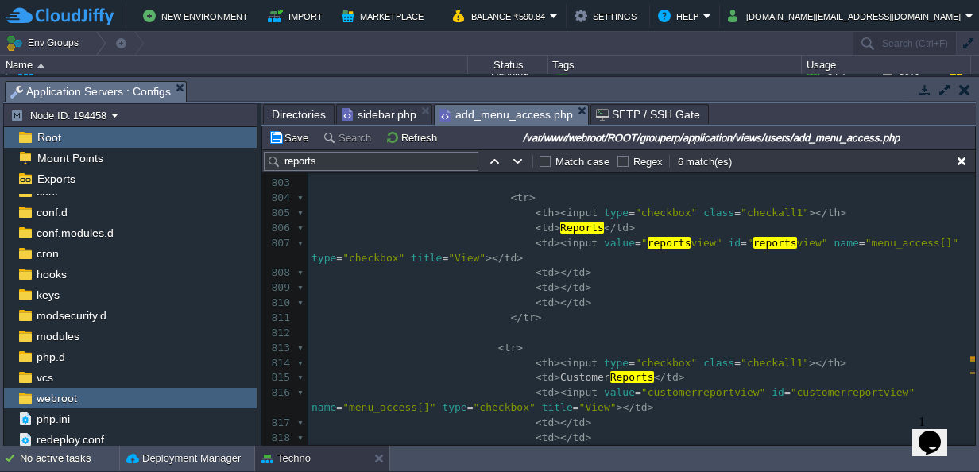
scroll to position [15585, 0]
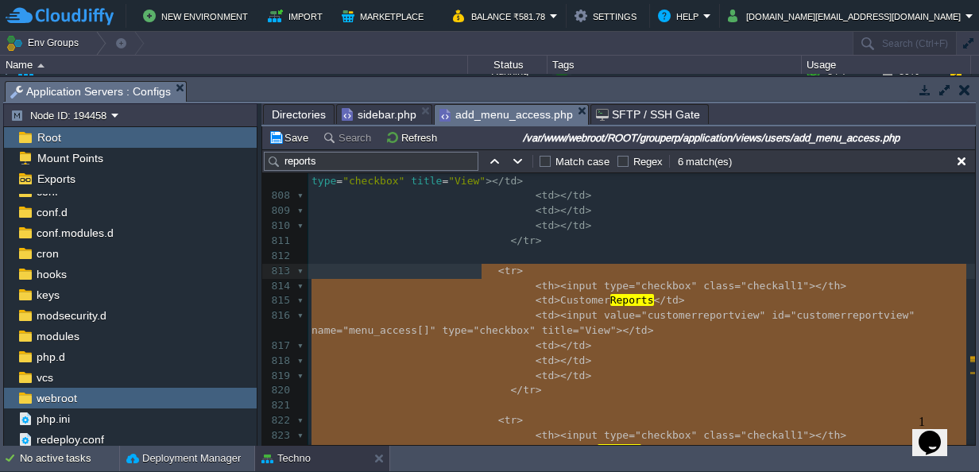
drag, startPoint x: 525, startPoint y: 370, endPoint x: 481, endPoint y: 267, distance: 112.2
type textarea "<tr> <th><input type="checkbox" class="checkall1"></th> <td>Customer Reports</t…"
click at [375, 116] on span "sidebar.php" at bounding box center [379, 114] width 75 height 19
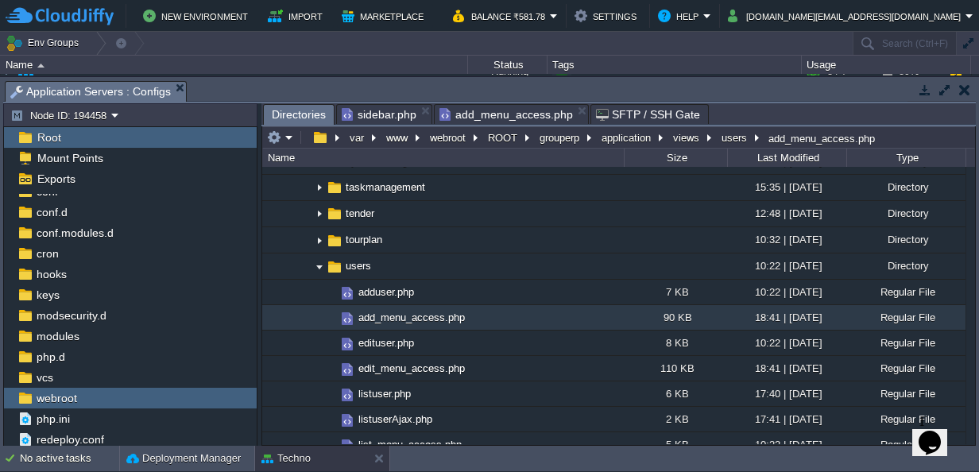
click at [302, 116] on span "Directories" at bounding box center [299, 115] width 54 height 20
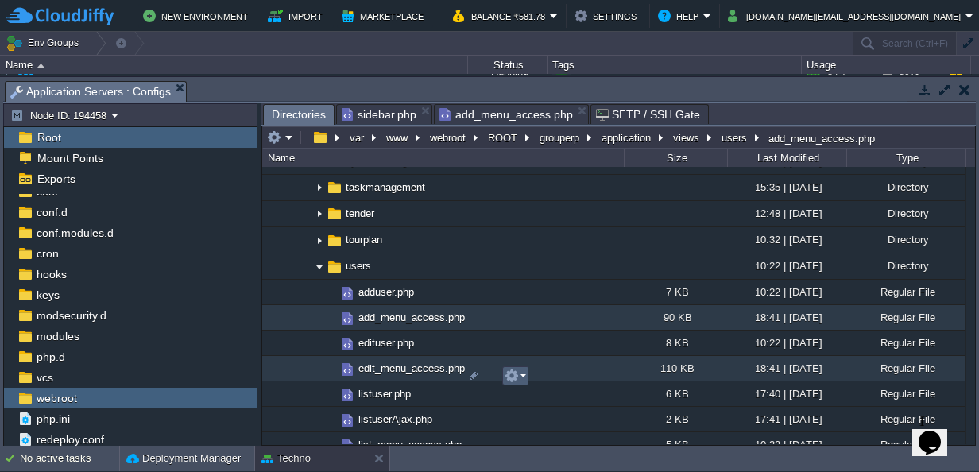
click at [525, 375] on em at bounding box center [515, 376] width 21 height 14
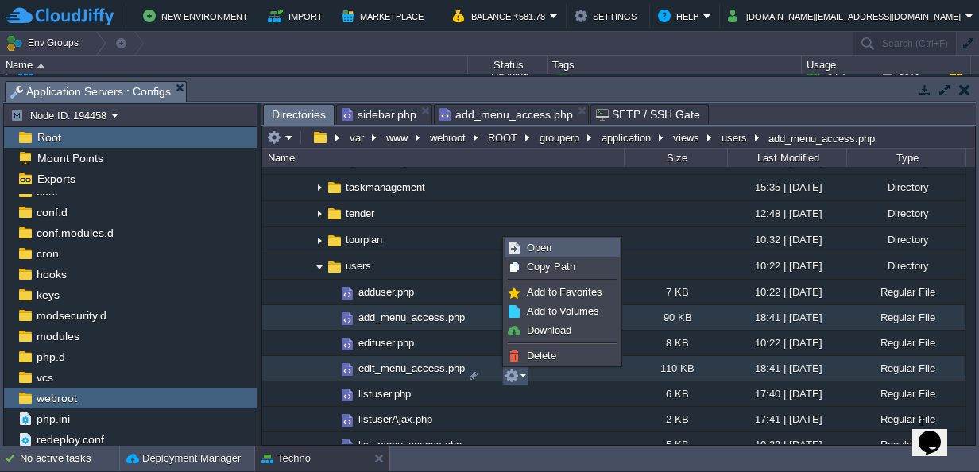
click at [545, 244] on span "Open" at bounding box center [539, 248] width 25 height 12
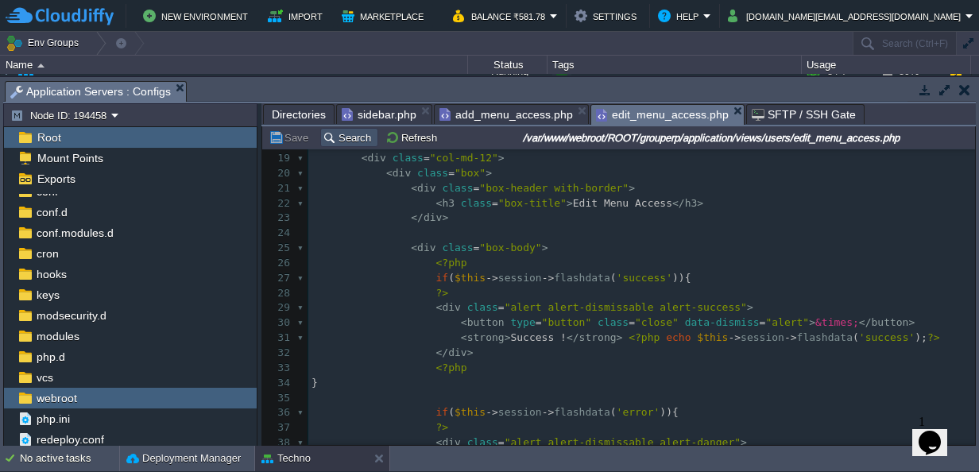
click at [343, 141] on button "Search" at bounding box center [349, 137] width 53 height 14
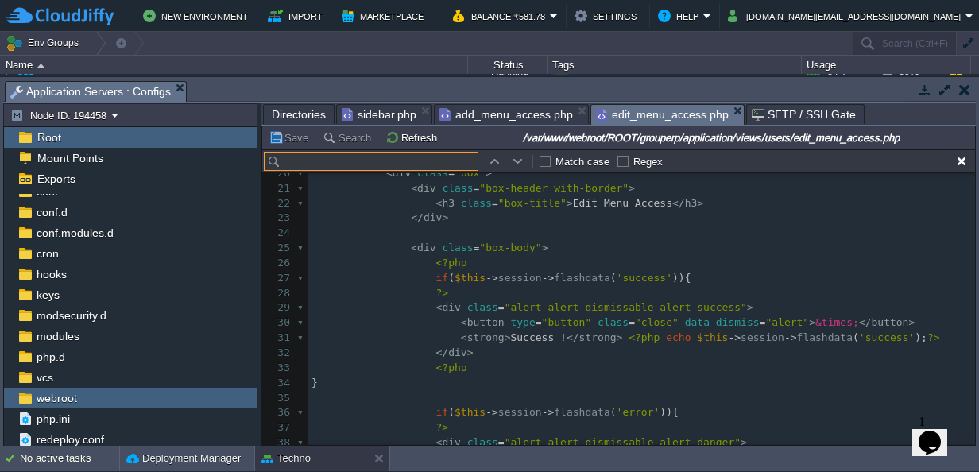
click at [375, 159] on input "text" at bounding box center [371, 161] width 215 height 19
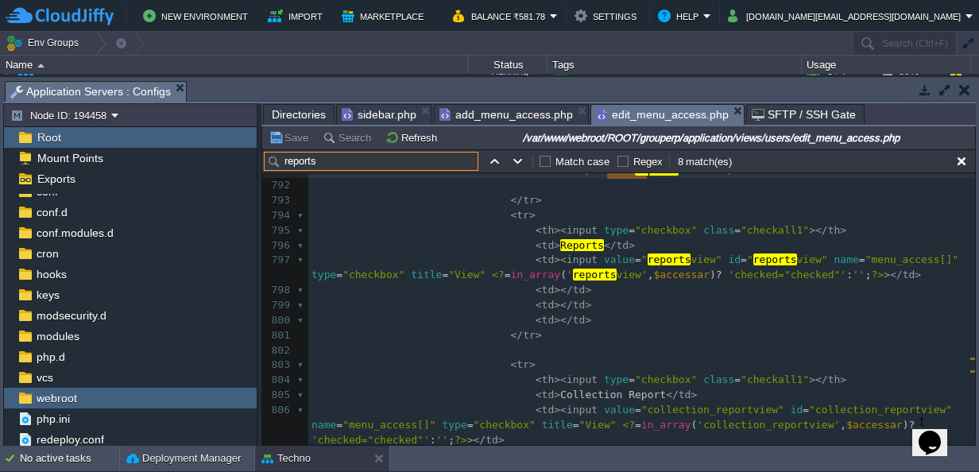
type input "reports"
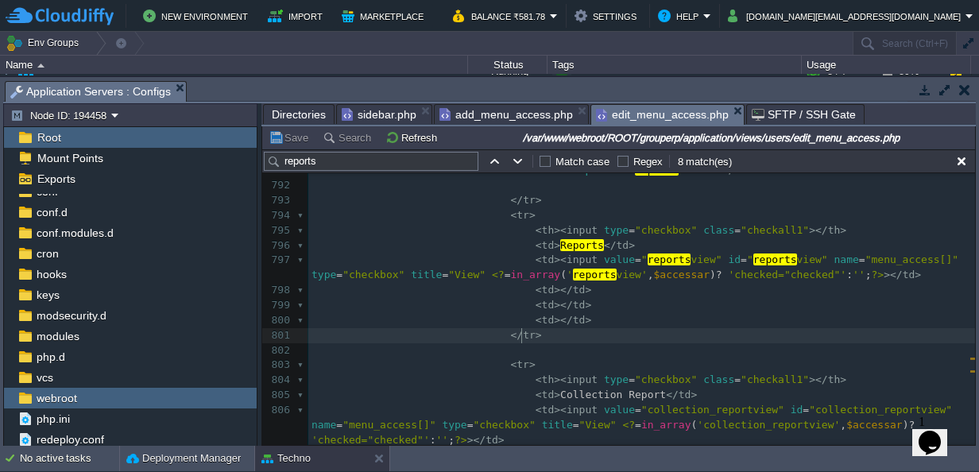
click at [529, 334] on pre "</ tr >" at bounding box center [641, 335] width 667 height 15
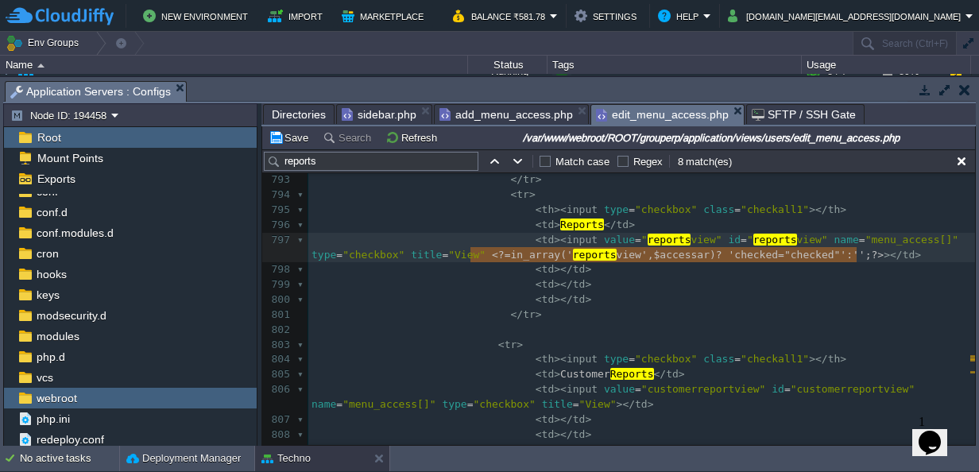
type textarea "<?=in_array('reportsview', $accessar) ? 'checked="checked"' : '';?>"
drag, startPoint x: 858, startPoint y: 251, endPoint x: 477, endPoint y: 253, distance: 380.7
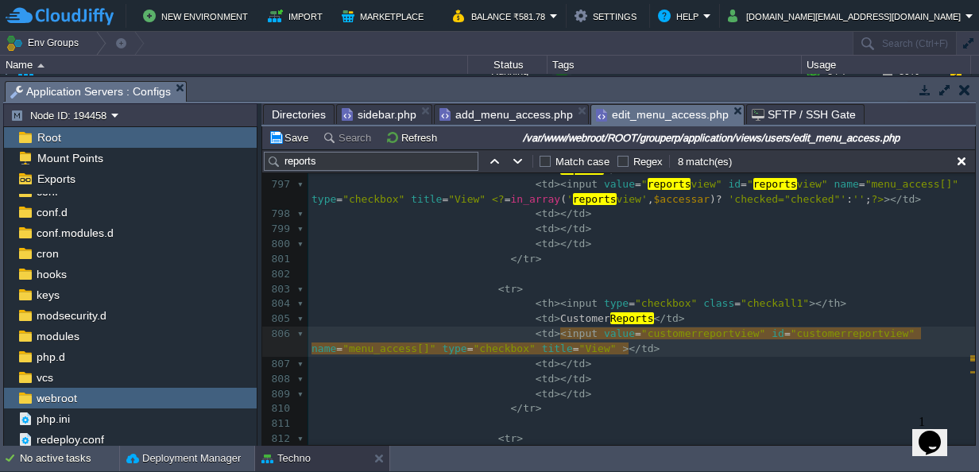
paste textarea
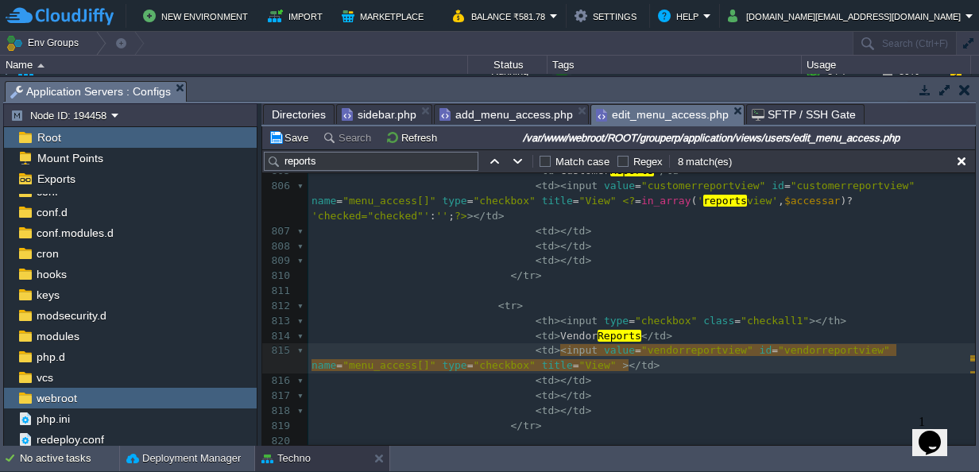
paste textarea
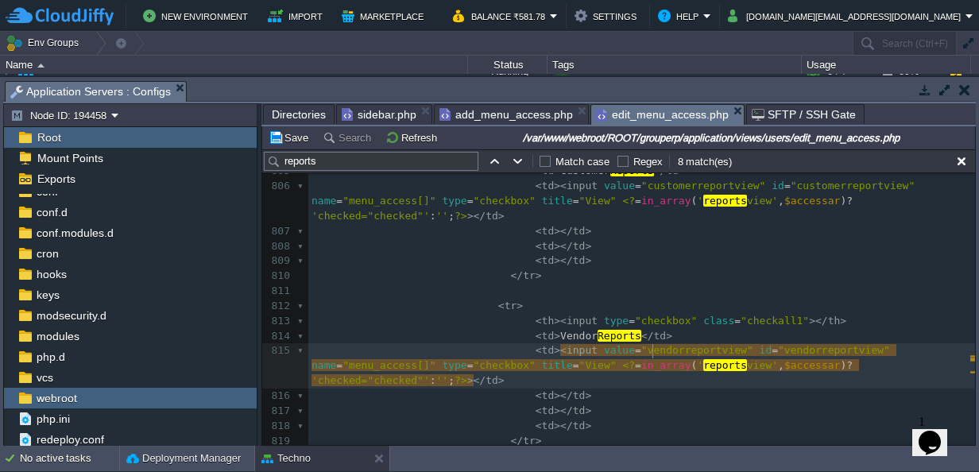
type textarea "vendorreportview"
type textarea "reportsview"
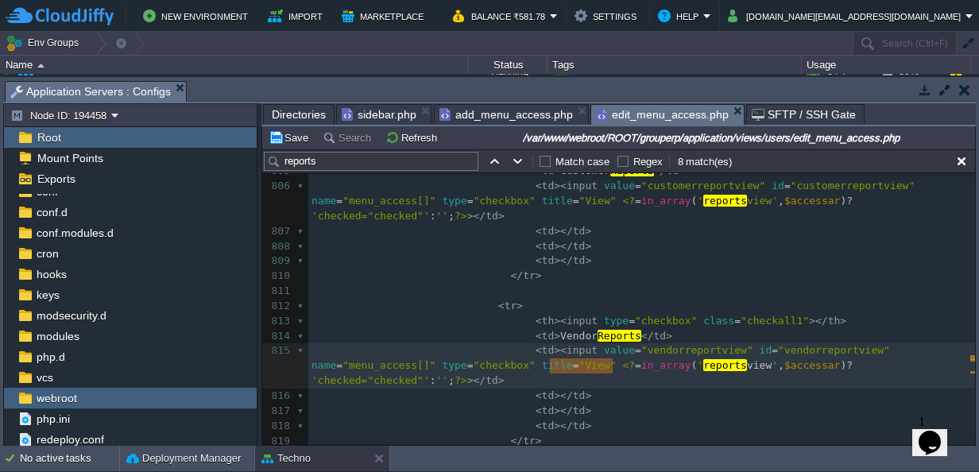
paste textarea
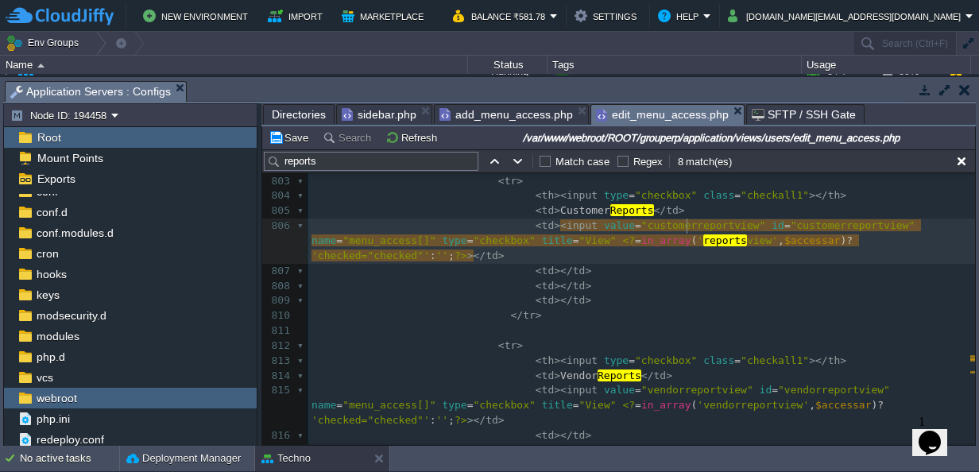
type textarea "customerreportview"
type textarea "reportsview"
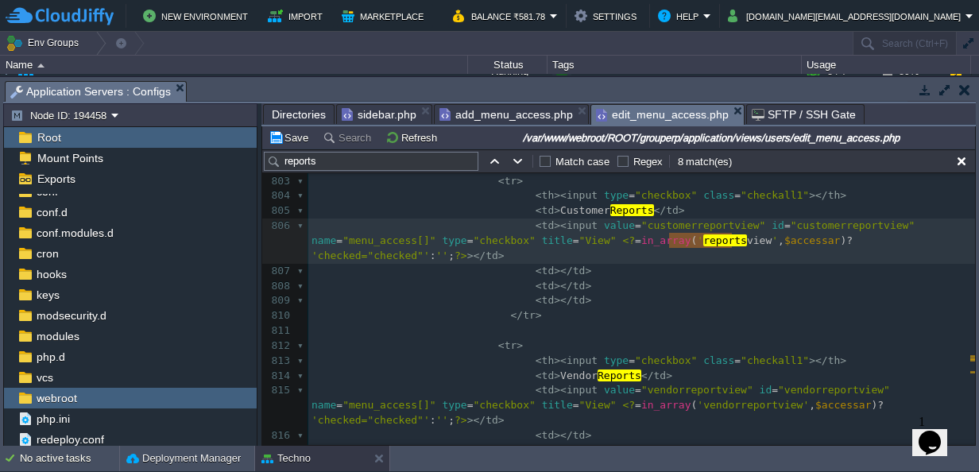
paste textarea
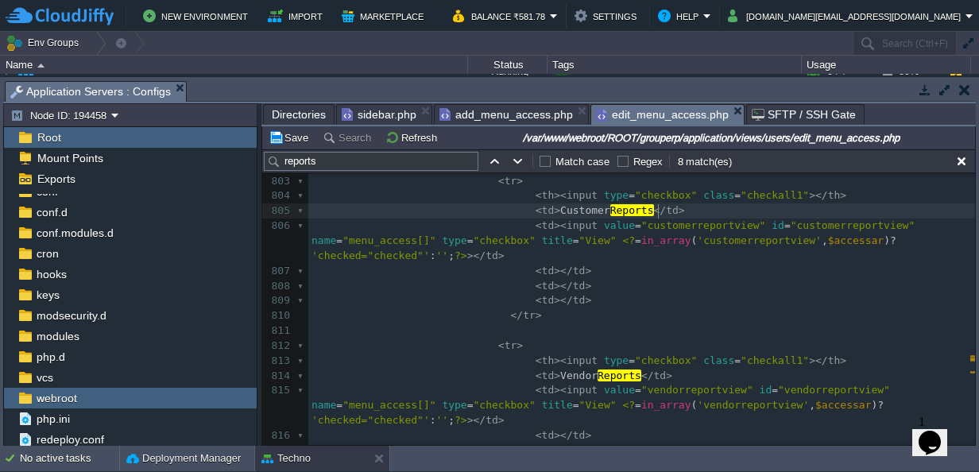
click at [710, 207] on pre "< td > Customer Reports </ td >" at bounding box center [641, 210] width 667 height 15
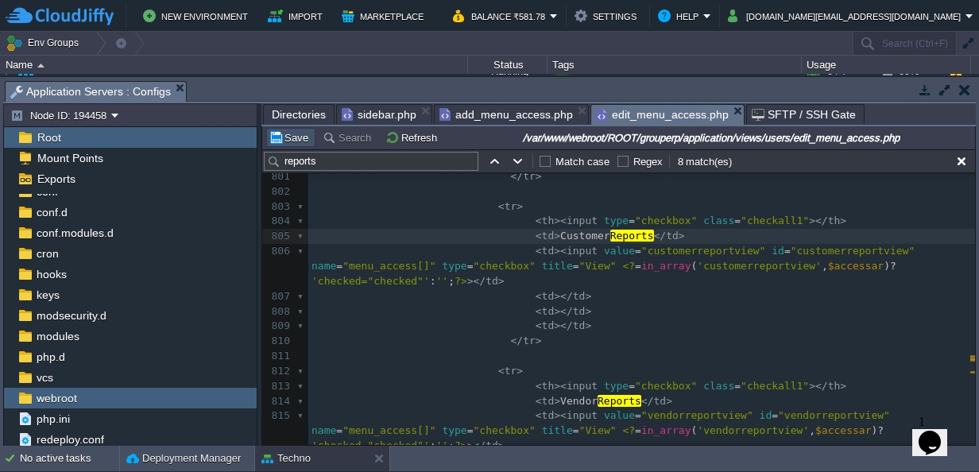
click at [296, 138] on button "Save" at bounding box center [291, 137] width 45 height 14
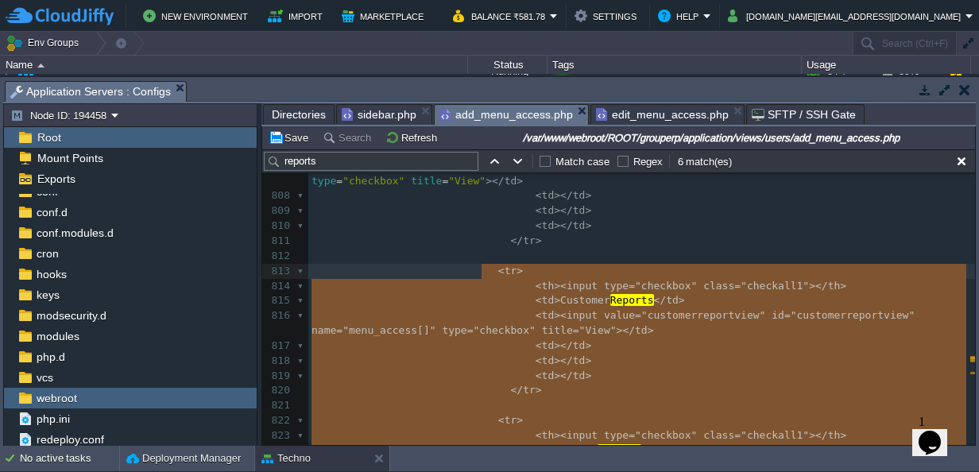
click at [494, 114] on span "add_menu_access.php" at bounding box center [507, 115] width 134 height 20
click at [289, 138] on button "Save" at bounding box center [291, 137] width 45 height 14
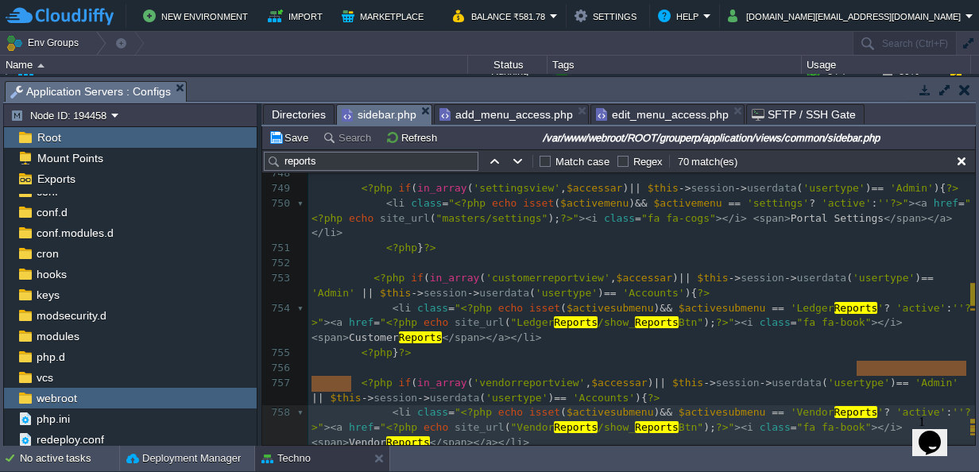
click at [356, 116] on span "sidebar.php" at bounding box center [379, 115] width 75 height 20
click at [293, 136] on button "Save" at bounding box center [291, 137] width 45 height 14
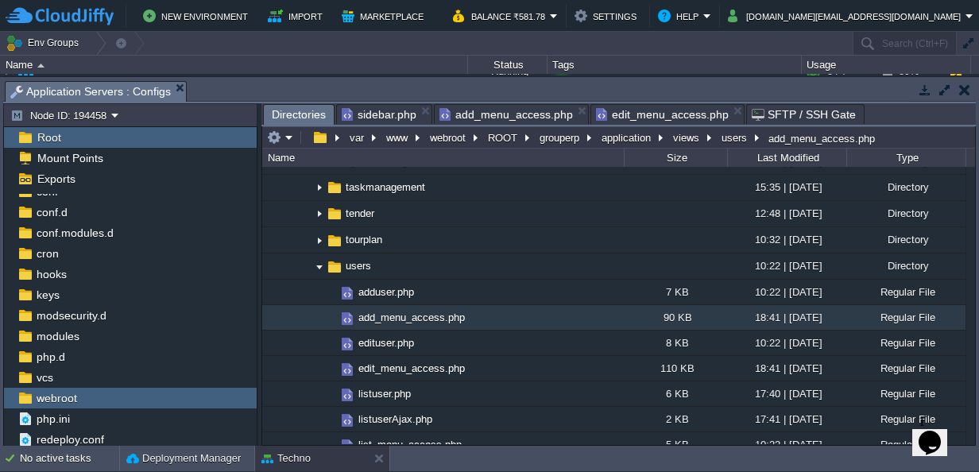
click at [296, 115] on span "Directories" at bounding box center [299, 115] width 54 height 20
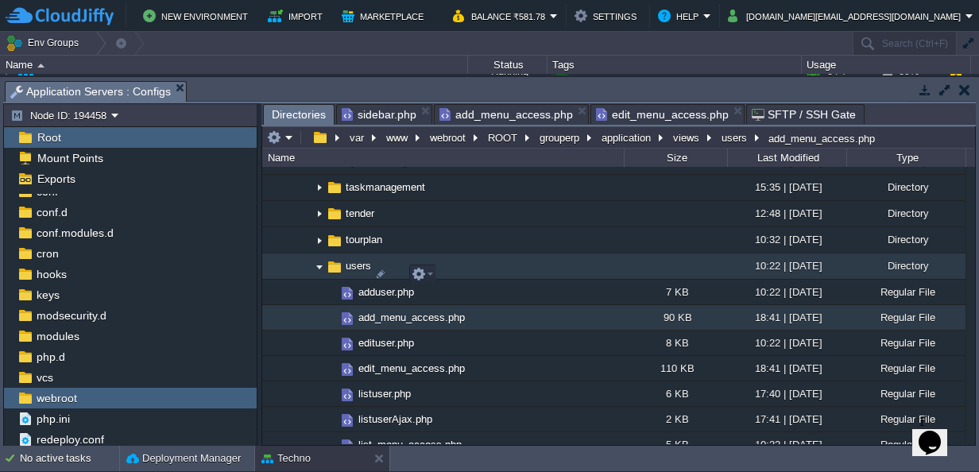
click at [323, 276] on img at bounding box center [319, 266] width 13 height 25
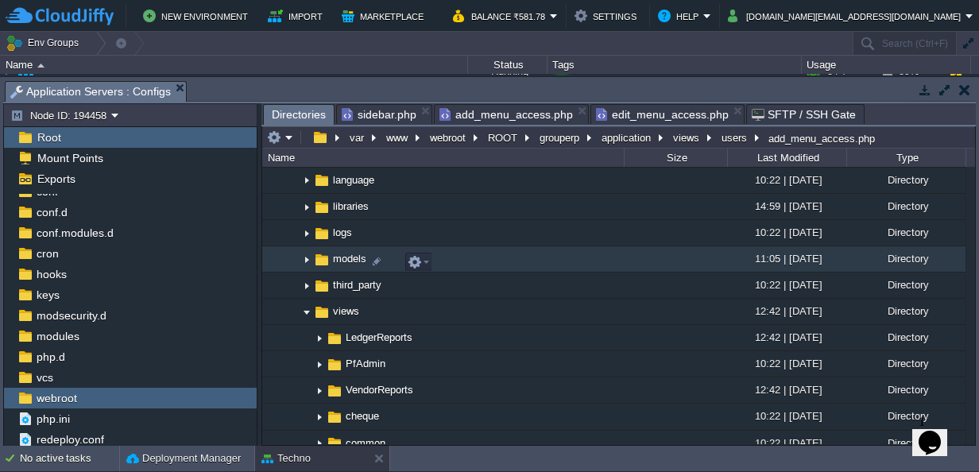
scroll to position [377, 0]
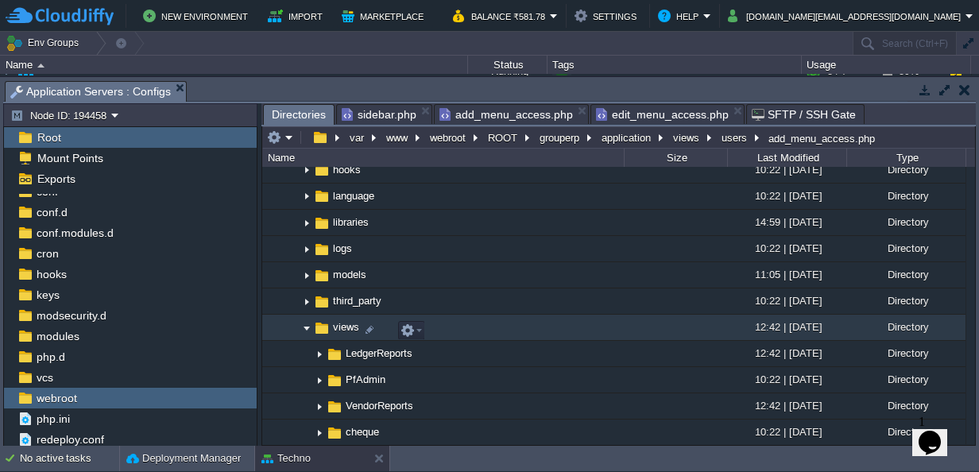
click at [306, 335] on img at bounding box center [306, 328] width 13 height 25
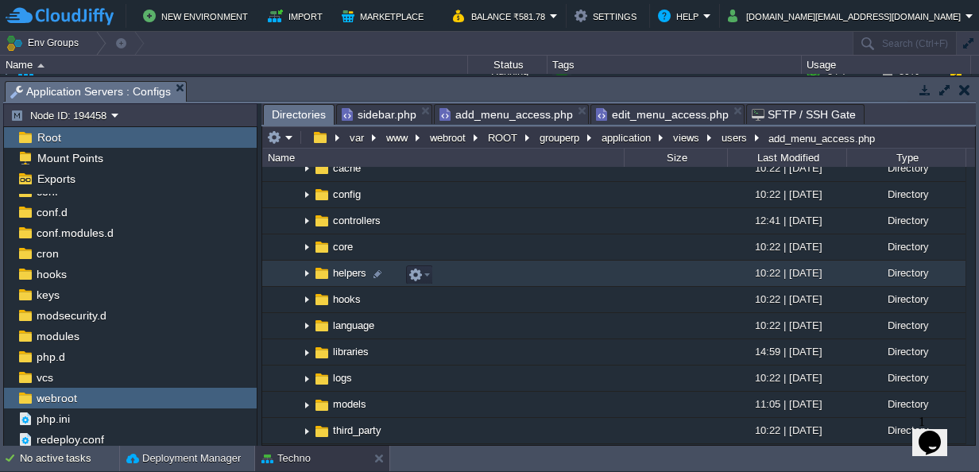
scroll to position [246, 0]
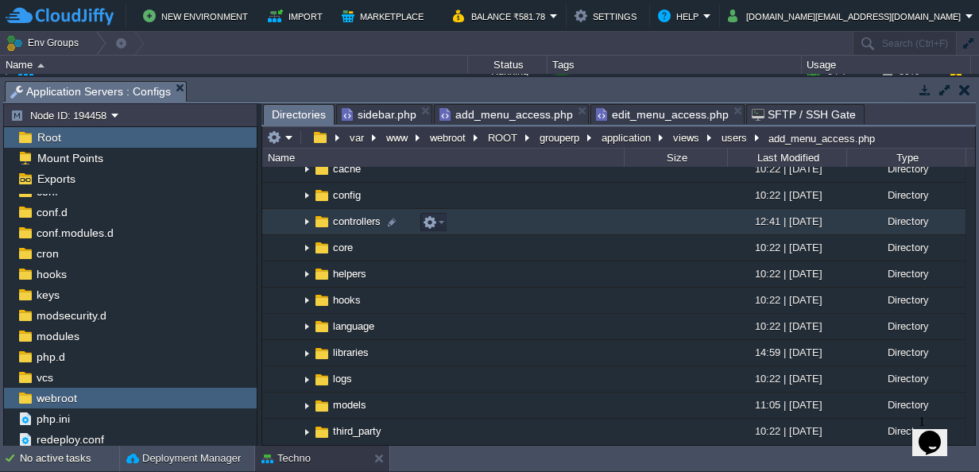
click at [307, 225] on img at bounding box center [306, 222] width 13 height 25
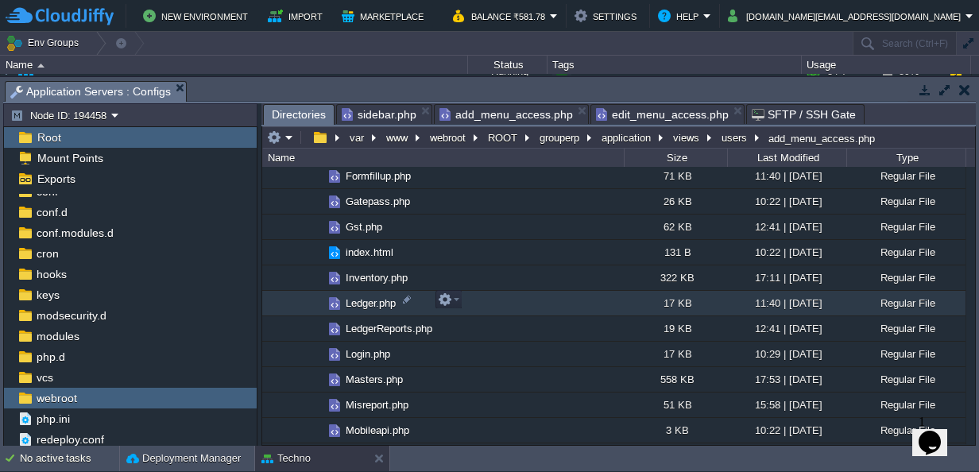
scroll to position [626, 0]
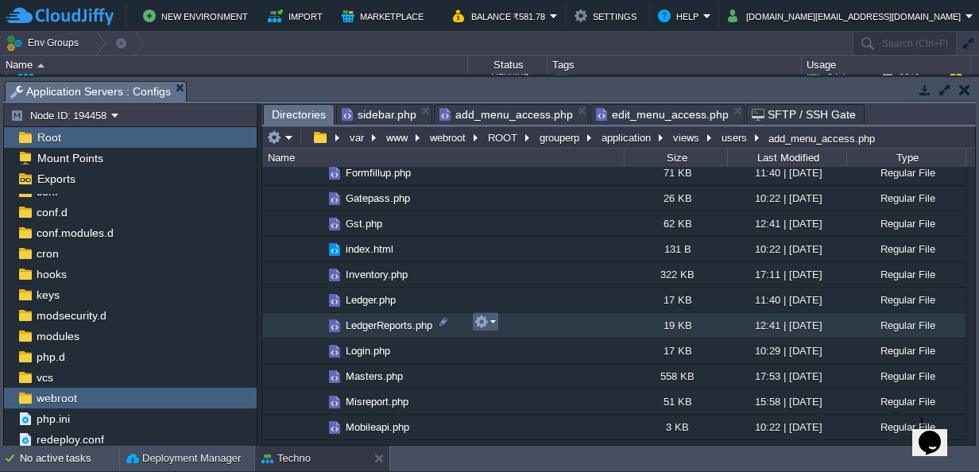
click at [491, 320] on em at bounding box center [485, 322] width 21 height 14
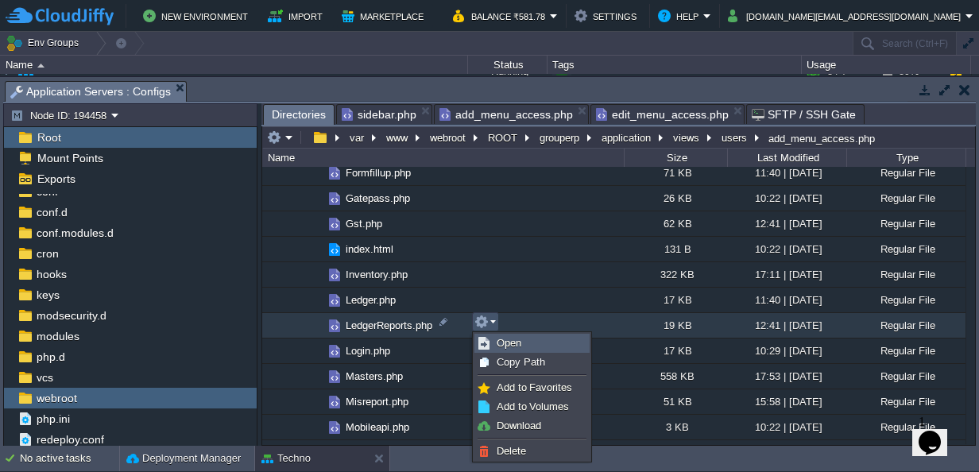
click at [506, 345] on span "Open" at bounding box center [509, 343] width 25 height 12
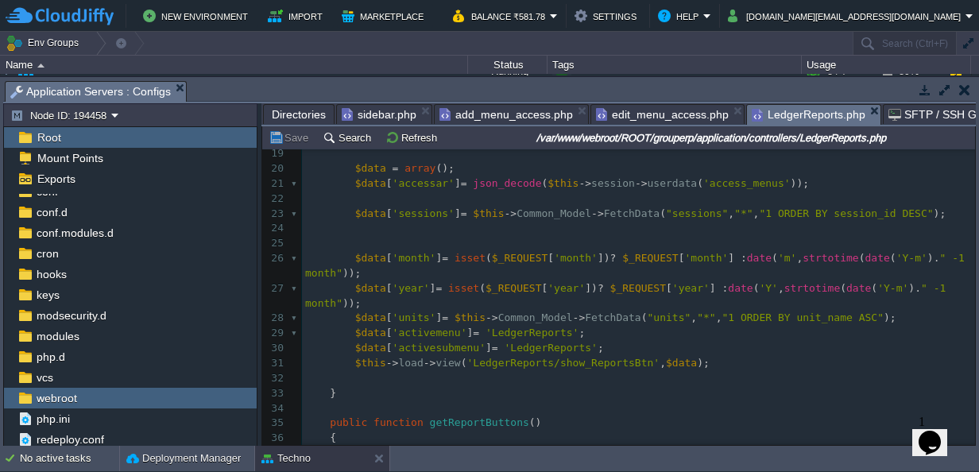
scroll to position [289, 0]
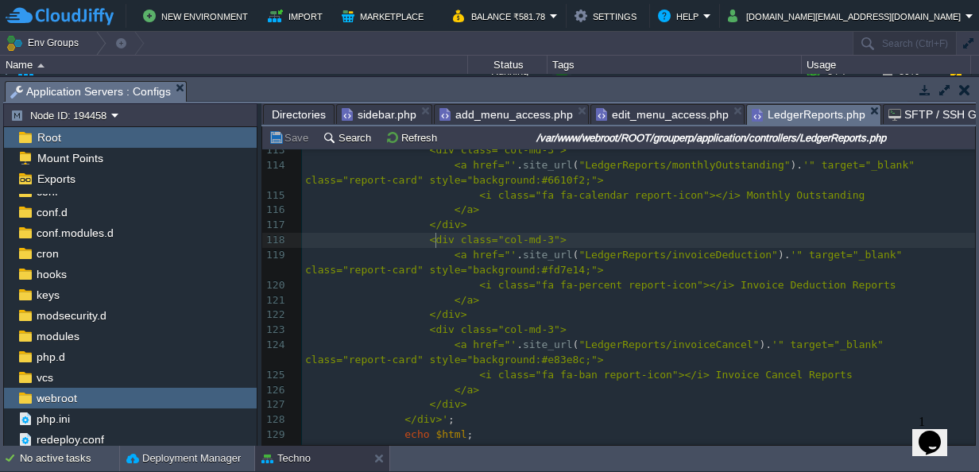
click at [433, 239] on span "<div class="col-md-3">" at bounding box center [498, 240] width 137 height 12
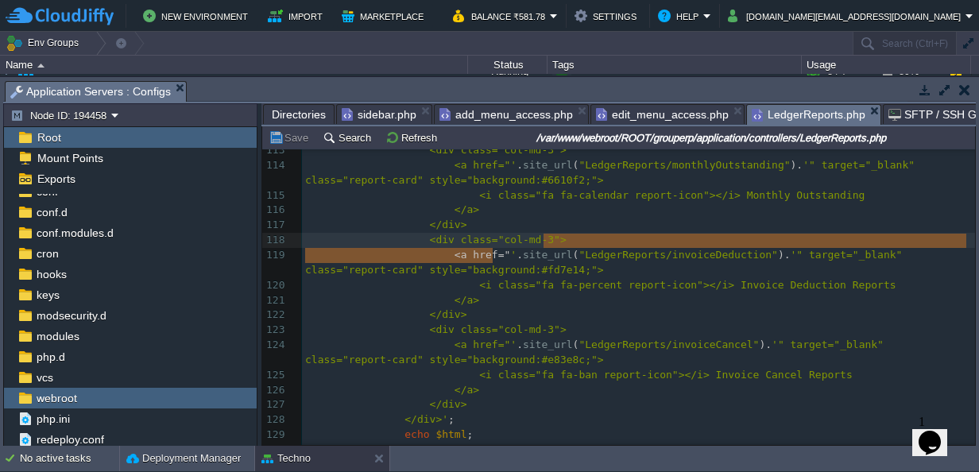
type textarea "'.site_url("LedgerReports/invoiceDeduction").'"
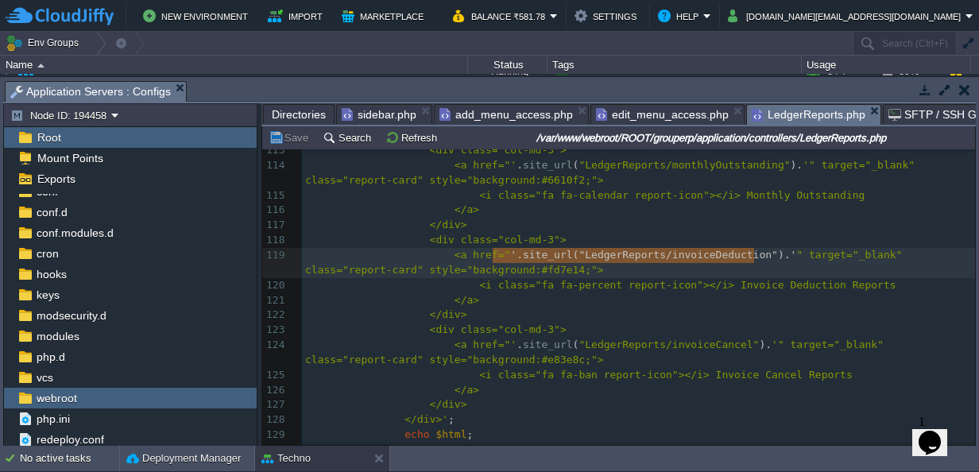
drag, startPoint x: 493, startPoint y: 253, endPoint x: 754, endPoint y: 251, distance: 260.7
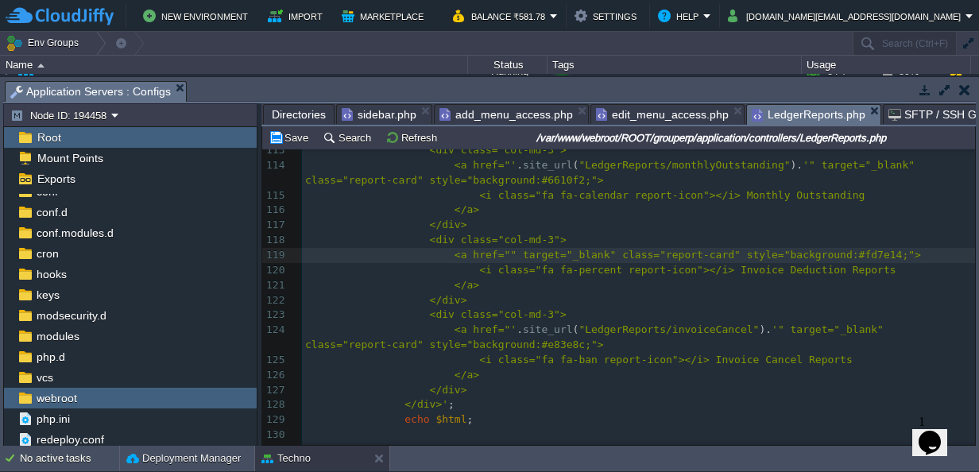
type textarea "#"
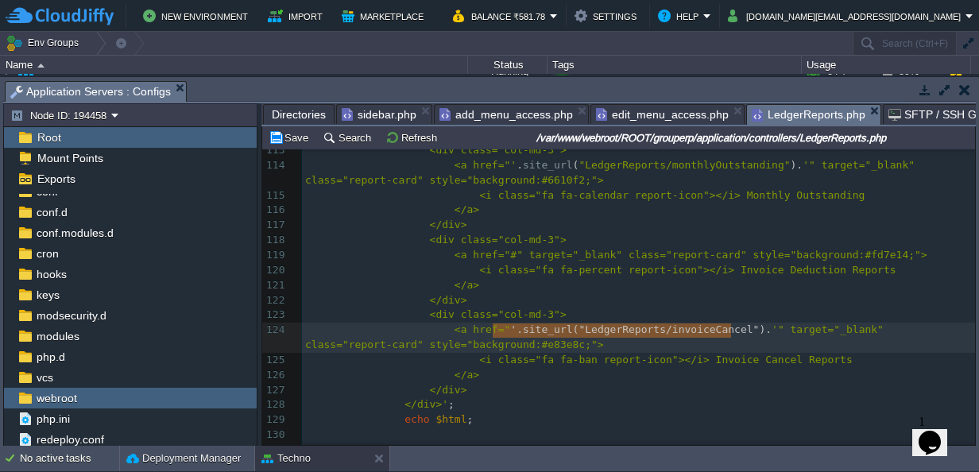
type textarea "'.site_url("LedgerReports/invoiceCancel").'"
drag, startPoint x: 494, startPoint y: 327, endPoint x: 734, endPoint y: 327, distance: 240.0
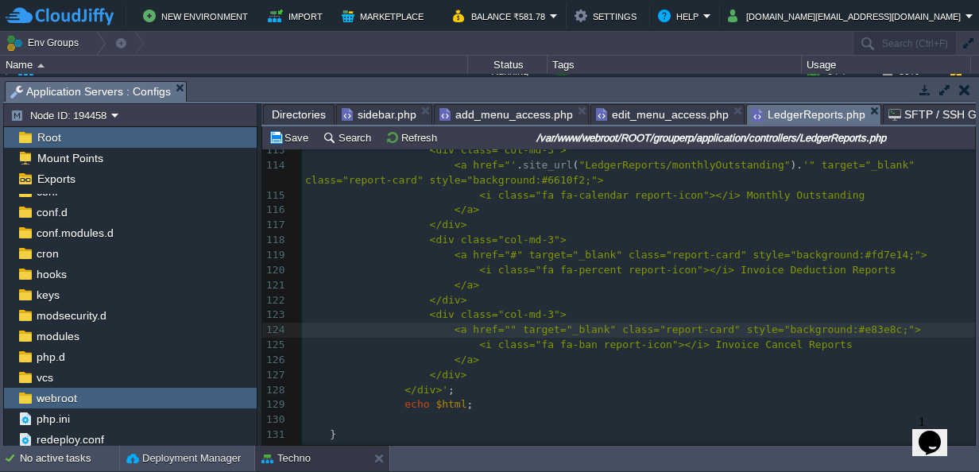
type textarea "#"
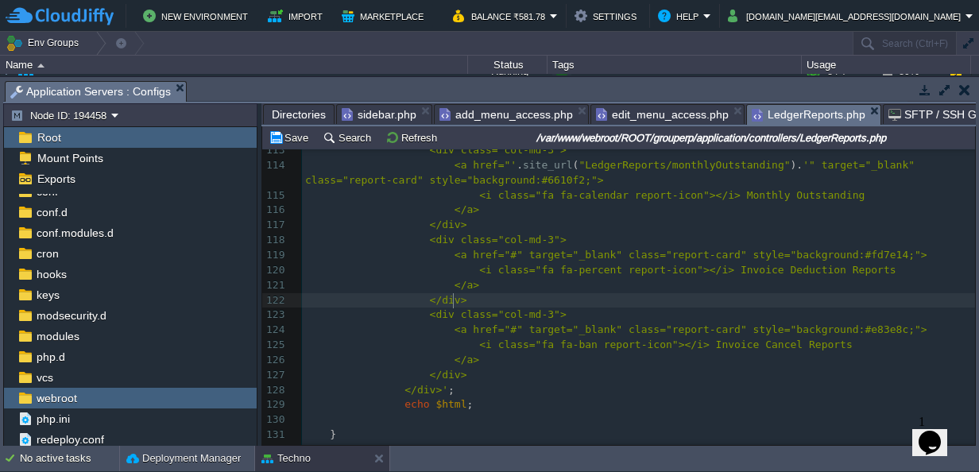
click at [670, 306] on pre "</div>" at bounding box center [638, 300] width 673 height 15
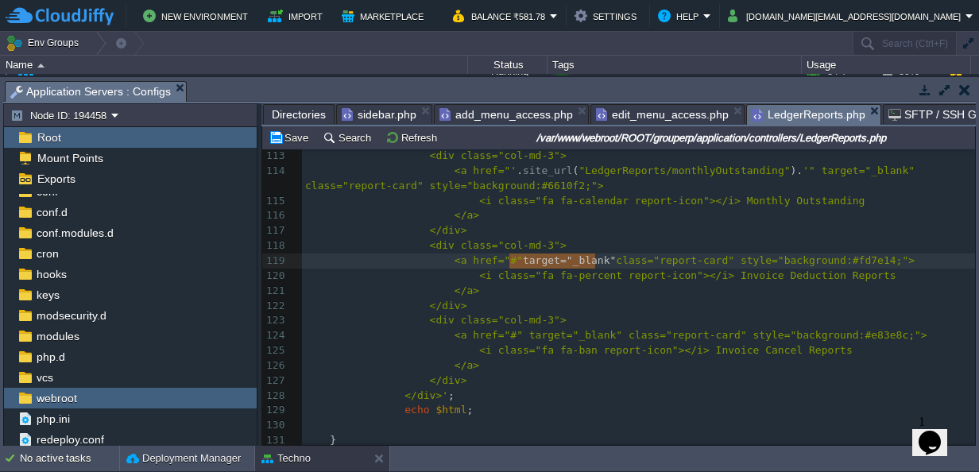
type textarea "target="_blank""
drag, startPoint x: 595, startPoint y: 258, endPoint x: 506, endPoint y: 261, distance: 89.1
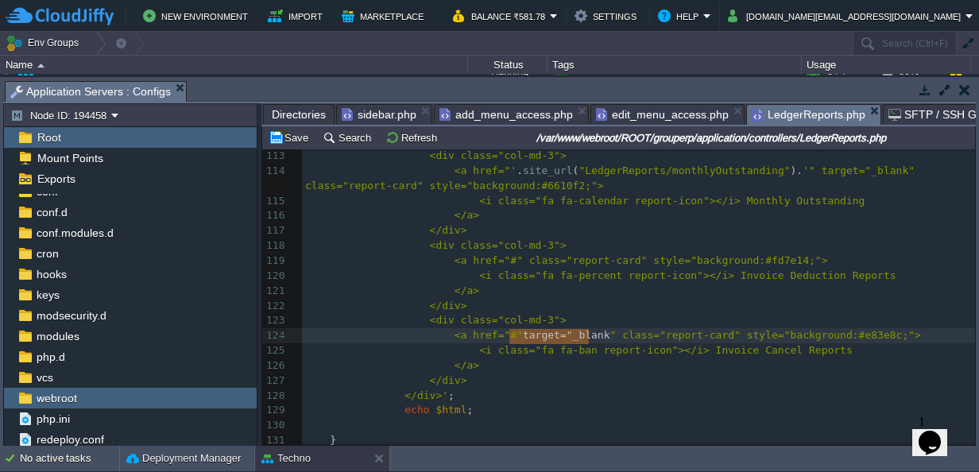
type textarea "target="_blank""
drag, startPoint x: 509, startPoint y: 334, endPoint x: 593, endPoint y: 328, distance: 84.4
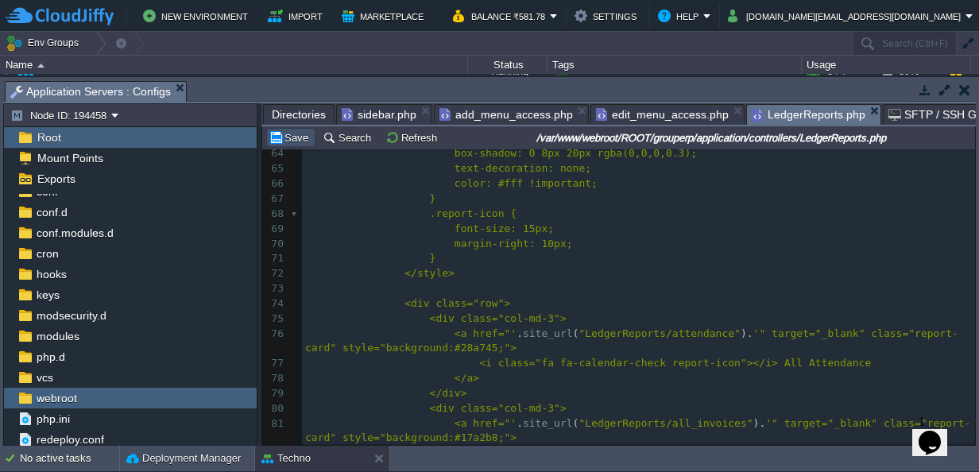
click at [303, 141] on button "Save" at bounding box center [291, 137] width 45 height 14
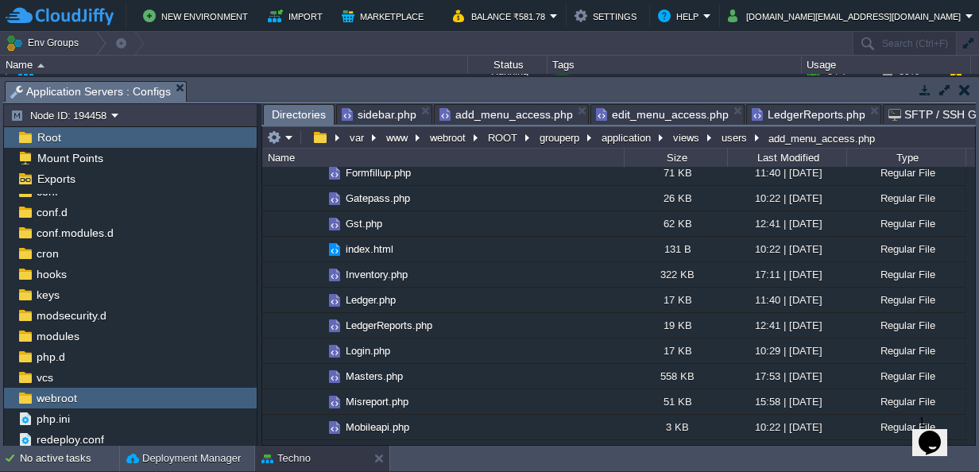
click at [283, 110] on span "Directories" at bounding box center [299, 115] width 54 height 20
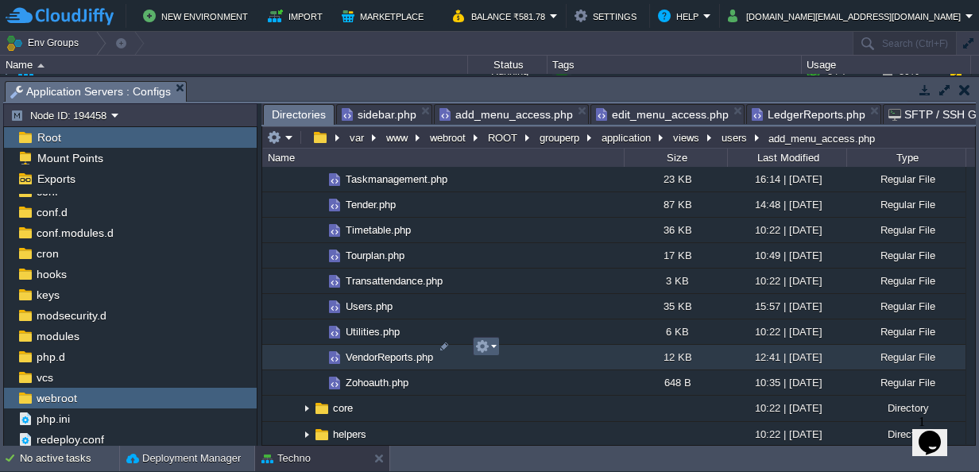
click at [493, 347] on em at bounding box center [485, 346] width 21 height 14
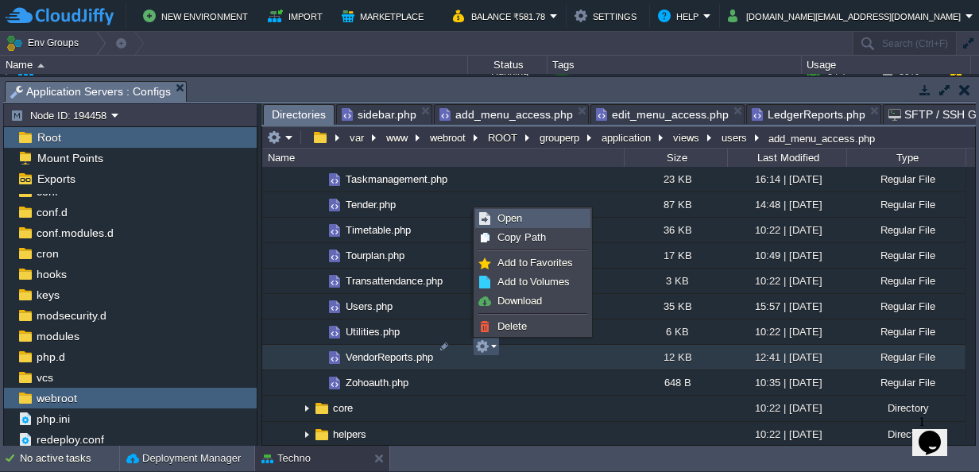
click at [514, 222] on span "Open" at bounding box center [510, 218] width 25 height 12
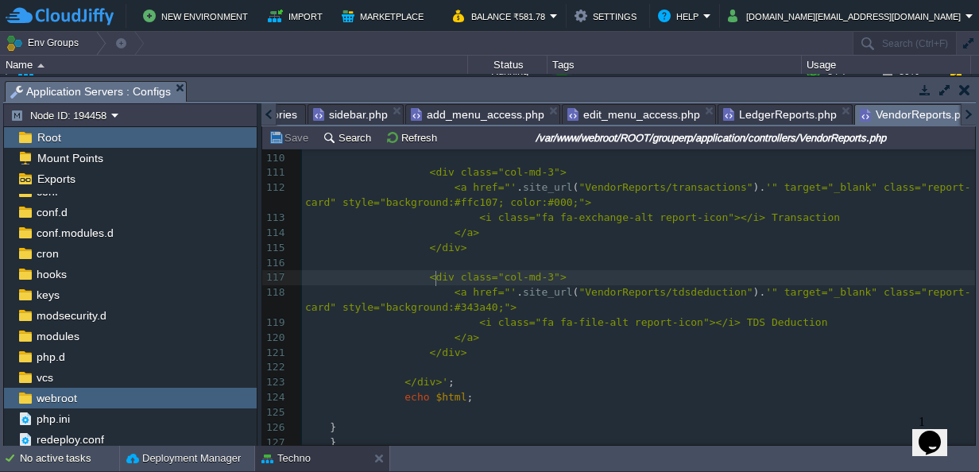
click at [434, 275] on span "<div class="col-md-3">" at bounding box center [498, 277] width 137 height 12
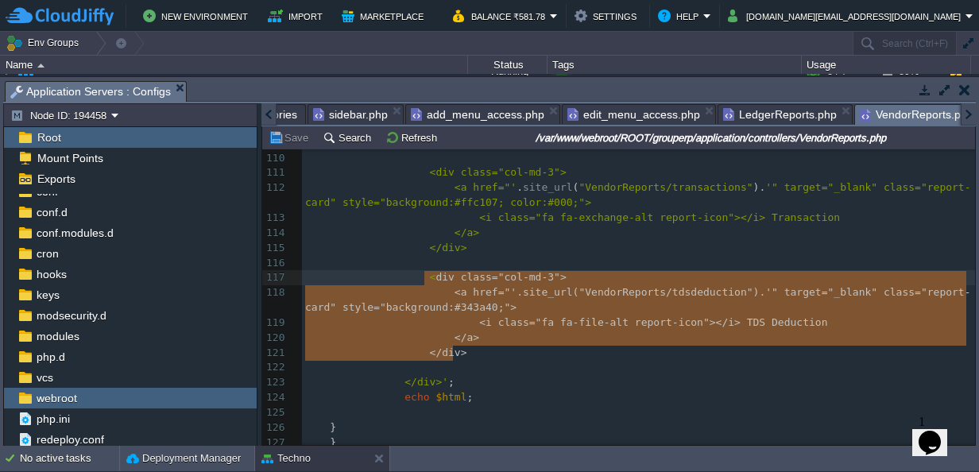
type textarea "<div class="col-md-3"> <a href="'.site_url("VendorReports/tdsdeduction").'" tar…"
drag, startPoint x: 453, startPoint y: 352, endPoint x: 420, endPoint y: 280, distance: 79.3
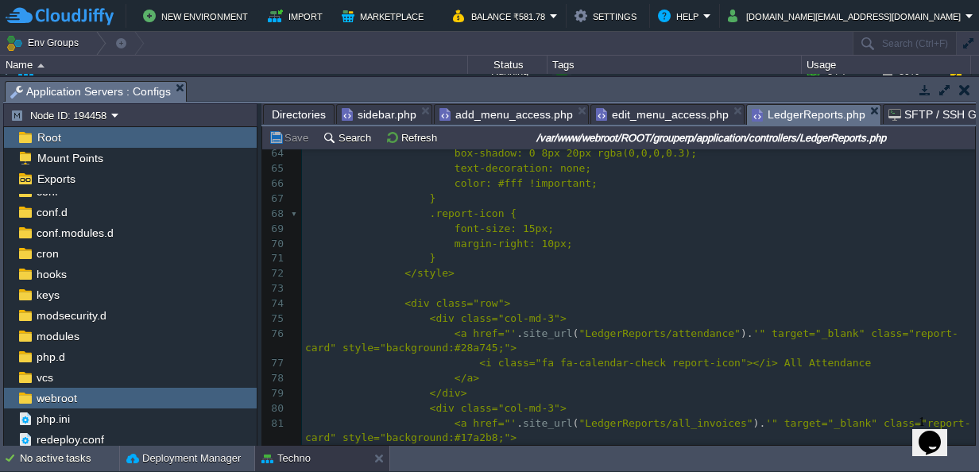
click at [798, 115] on span "LedgerReports.php" at bounding box center [809, 115] width 114 height 20
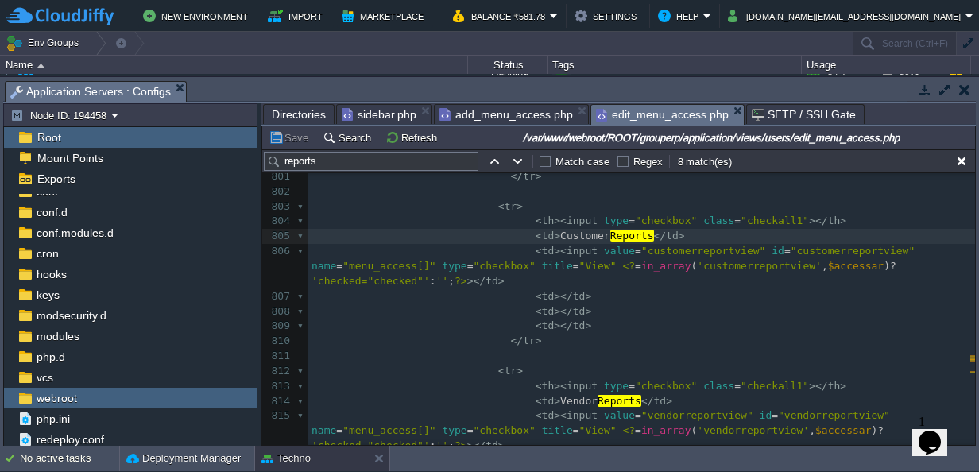
click at [666, 114] on span "edit_menu_access.php" at bounding box center [662, 115] width 133 height 20
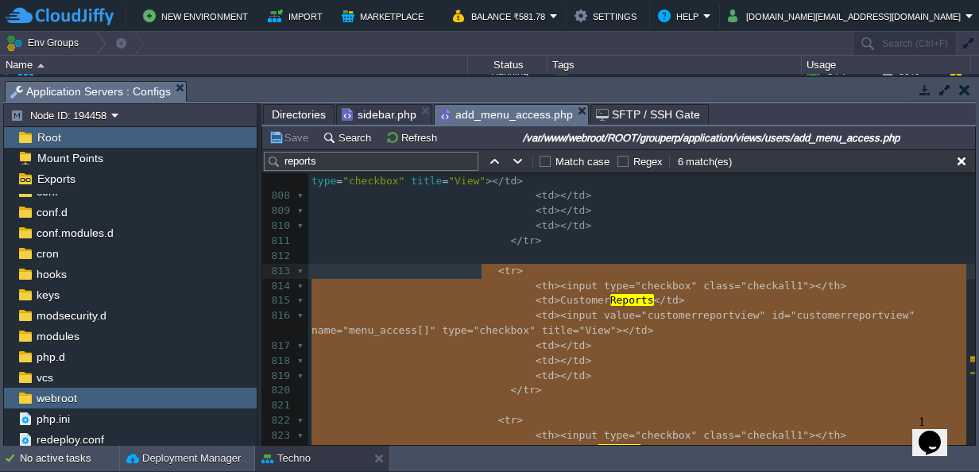
click at [536, 114] on span "add_menu_access.php" at bounding box center [507, 115] width 134 height 20
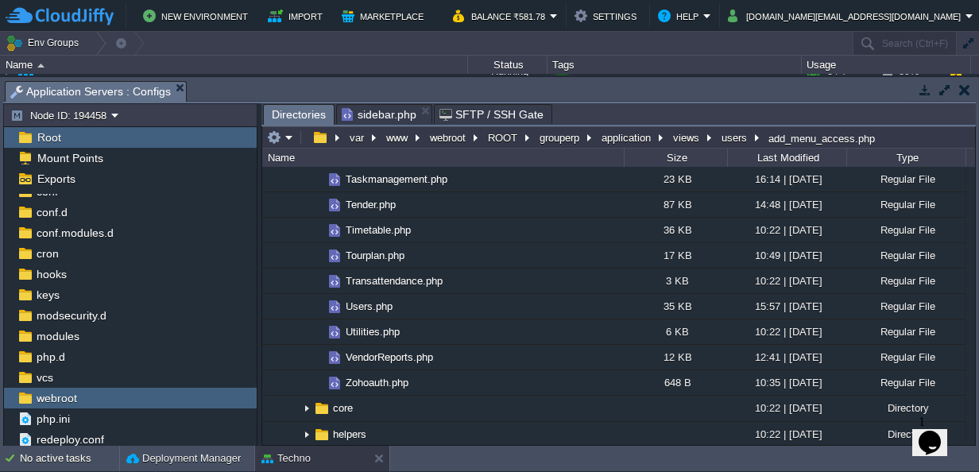
click at [378, 114] on span "sidebar.php" at bounding box center [379, 114] width 75 height 19
click at [965, 95] on button "button" at bounding box center [964, 90] width 11 height 14
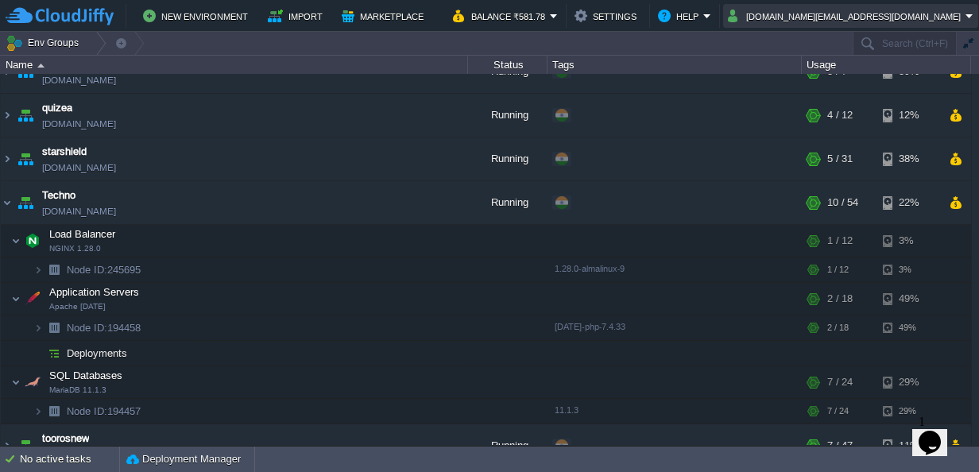
click at [911, 17] on button "[DOMAIN_NAME][EMAIL_ADDRESS][DOMAIN_NAME]" at bounding box center [847, 15] width 238 height 19
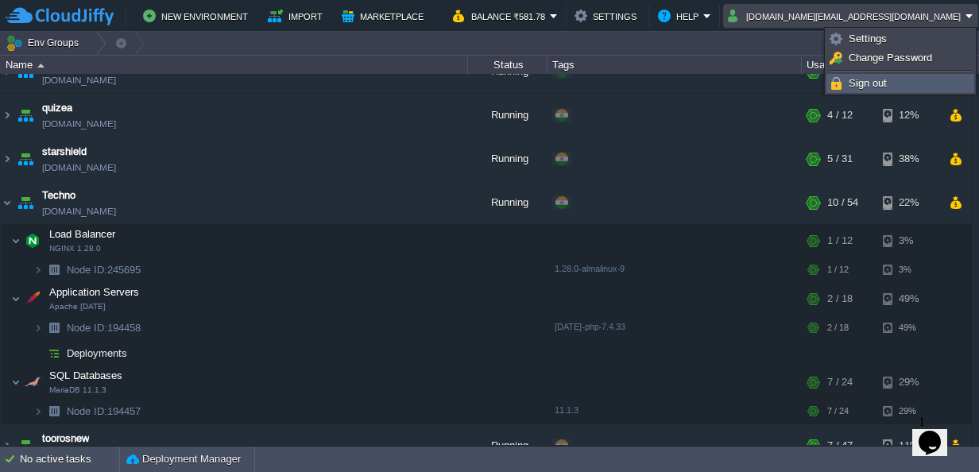
click at [854, 82] on span "Sign out" at bounding box center [868, 83] width 38 height 12
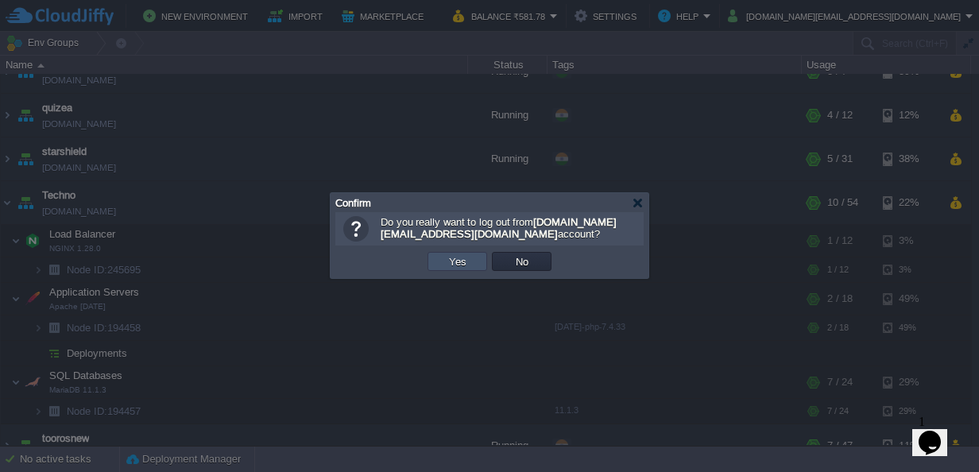
click at [463, 262] on button "Yes" at bounding box center [457, 261] width 27 height 14
